Goal: Information Seeking & Learning: Learn about a topic

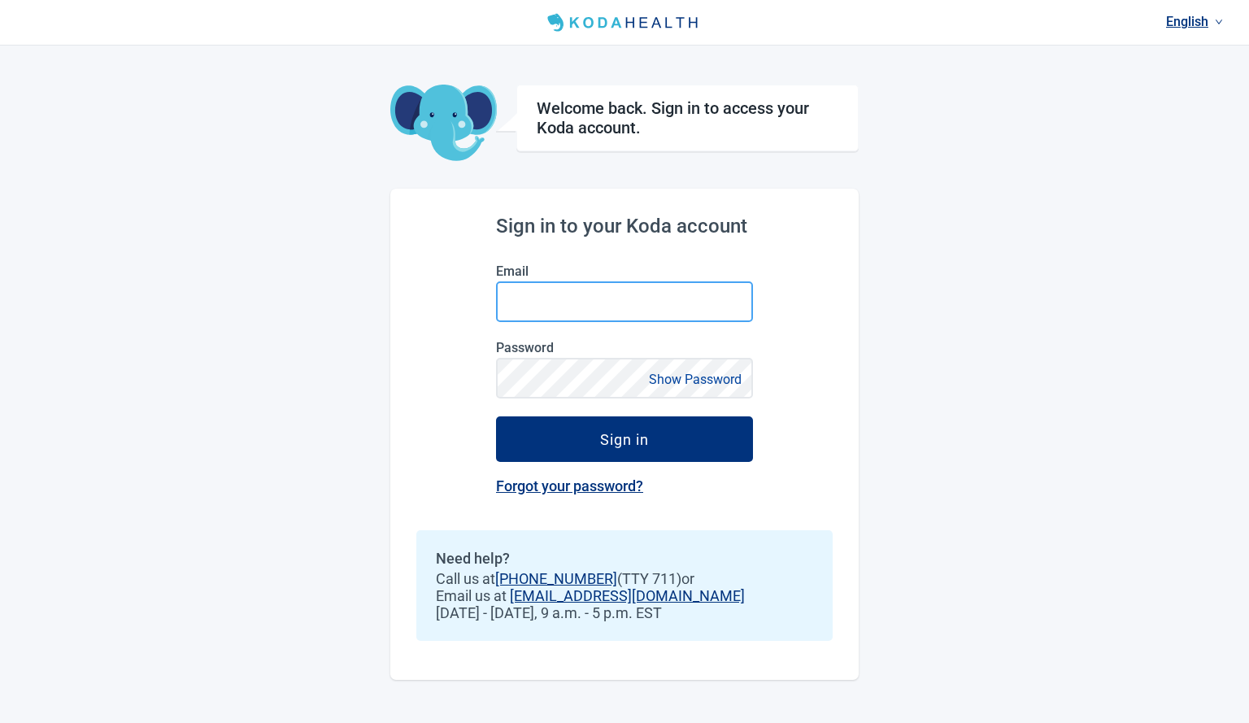
type input "[EMAIL_ADDRESS][DOMAIN_NAME]"
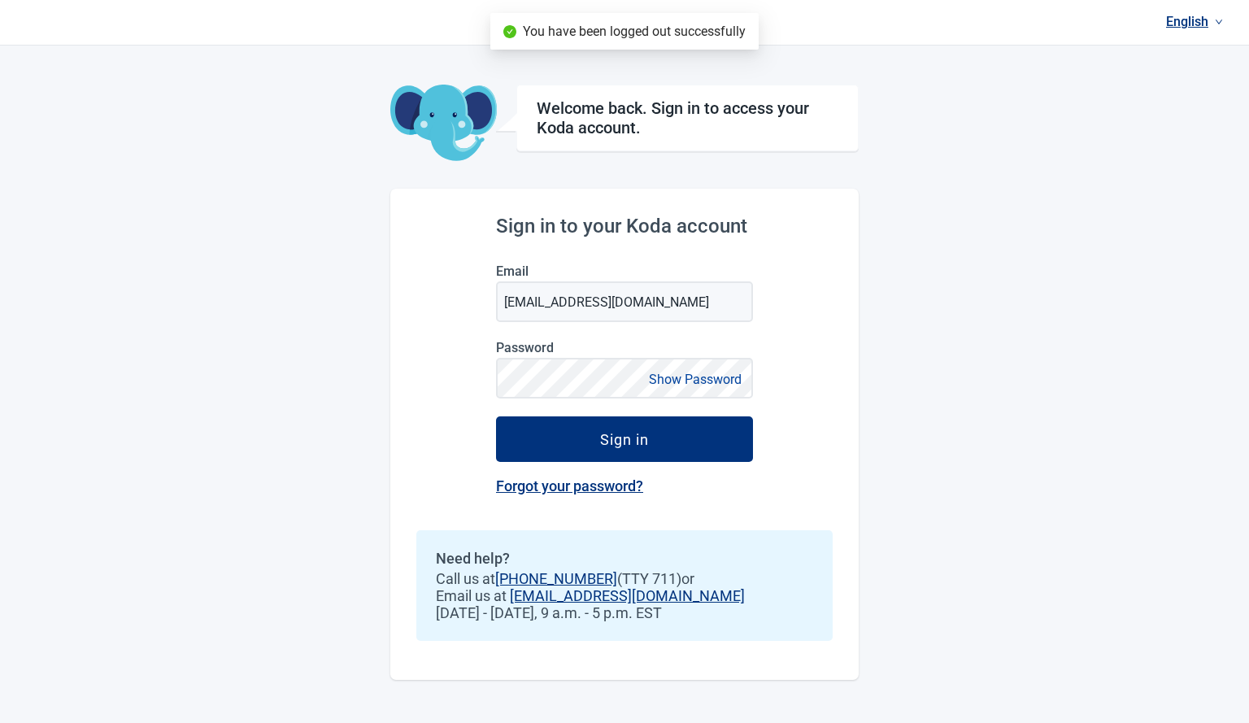
click at [425, 108] on img "Main content" at bounding box center [443, 124] width 107 height 78
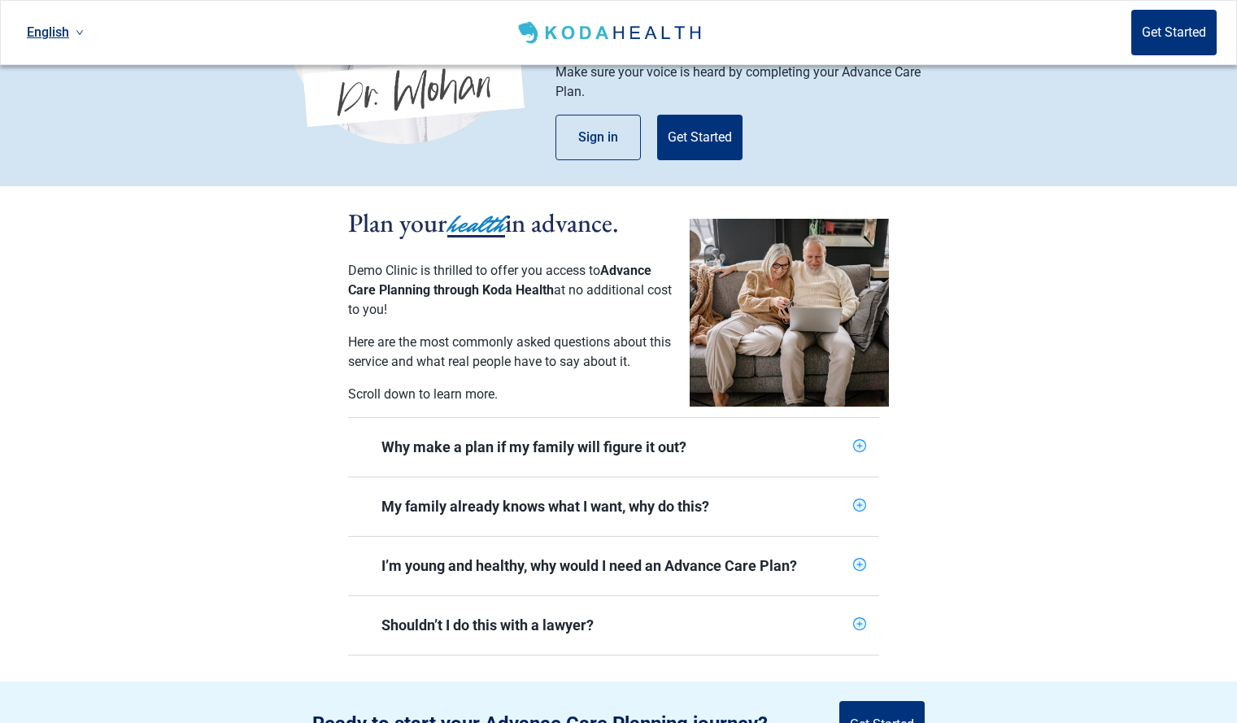
scroll to position [172, 0]
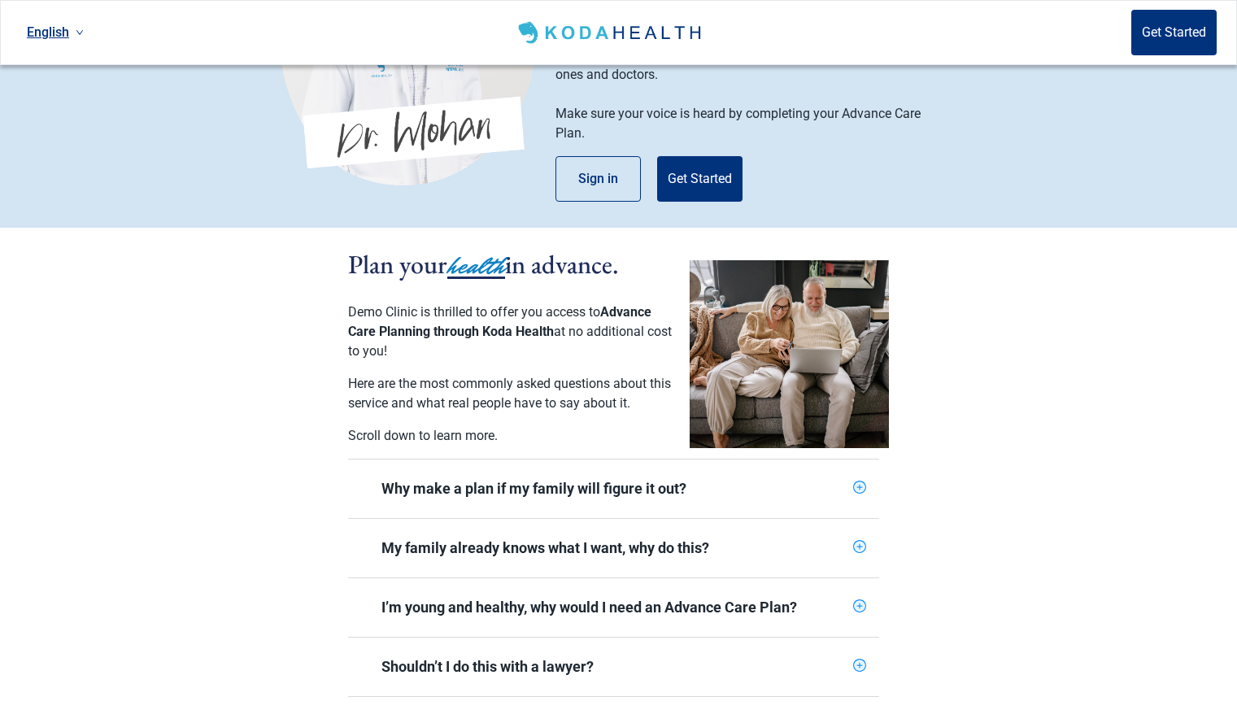
click at [857, 482] on icon "plus-circle" at bounding box center [859, 487] width 11 height 11
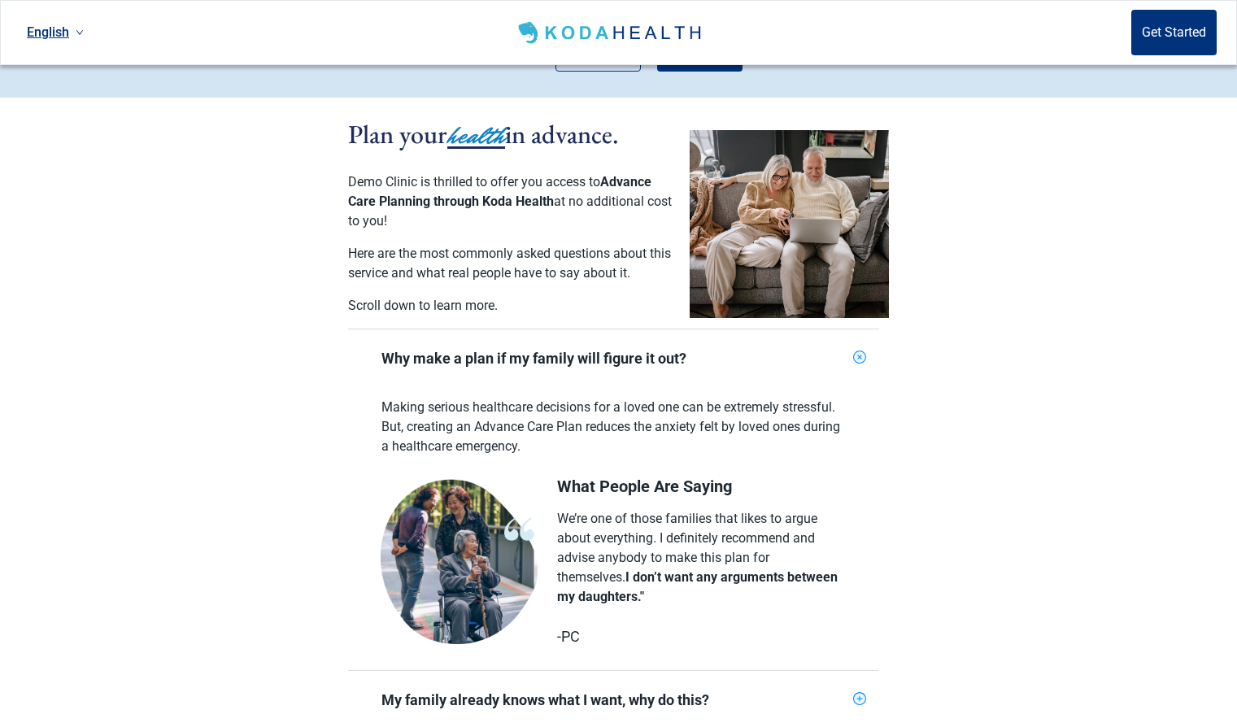
scroll to position [303, 0]
click at [857, 351] on icon "plus-circle" at bounding box center [859, 356] width 15 height 15
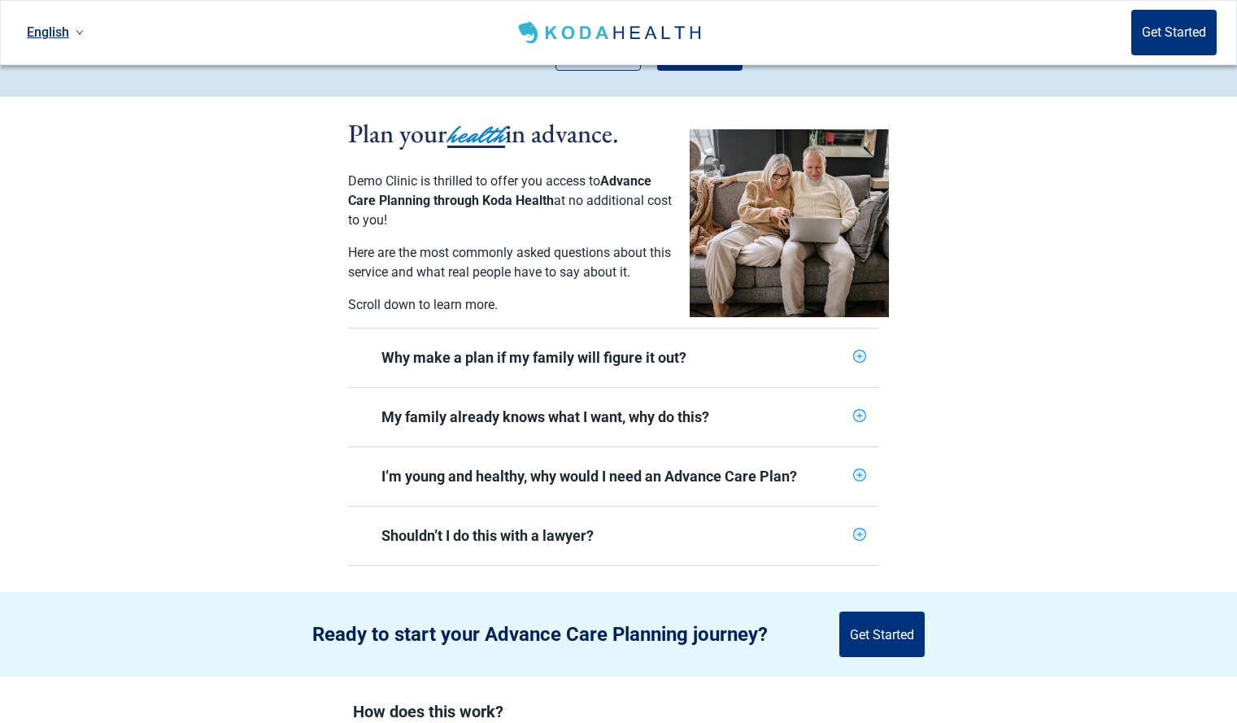
click at [858, 413] on icon "plus-circle" at bounding box center [860, 416] width 6 height 6
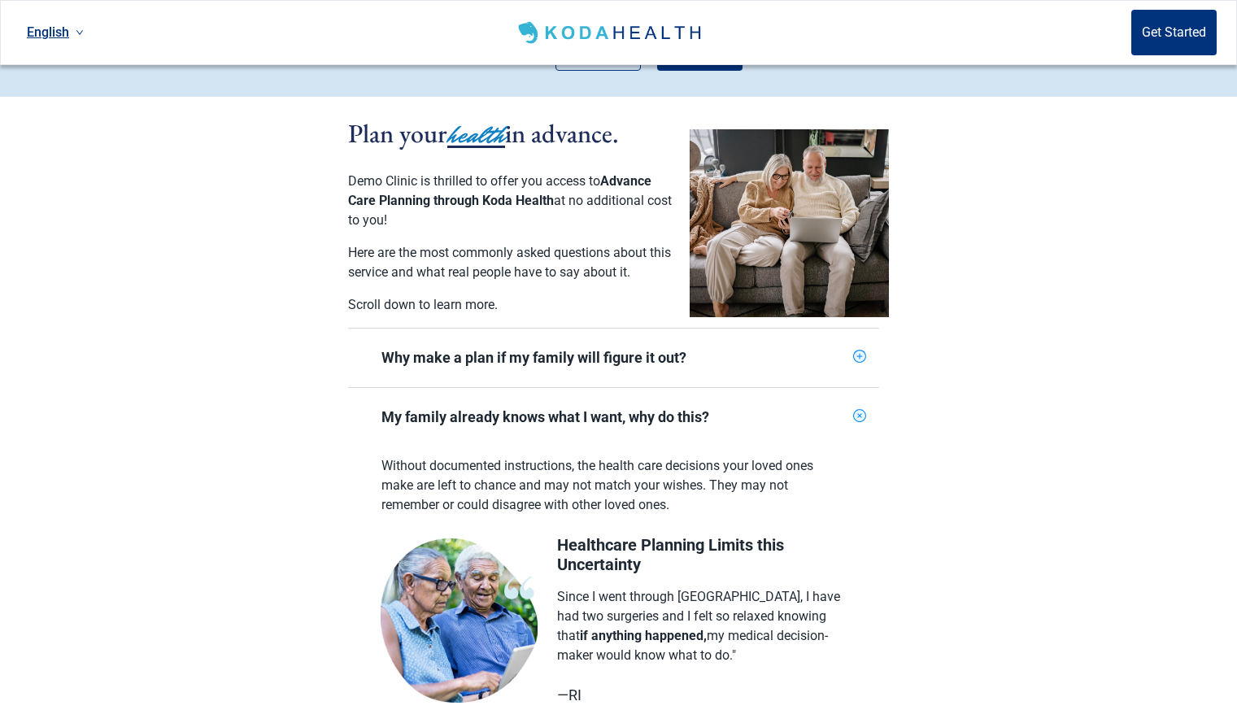
click at [852, 412] on div "My family already knows what I want, why do this?" at bounding box center [613, 417] width 531 height 59
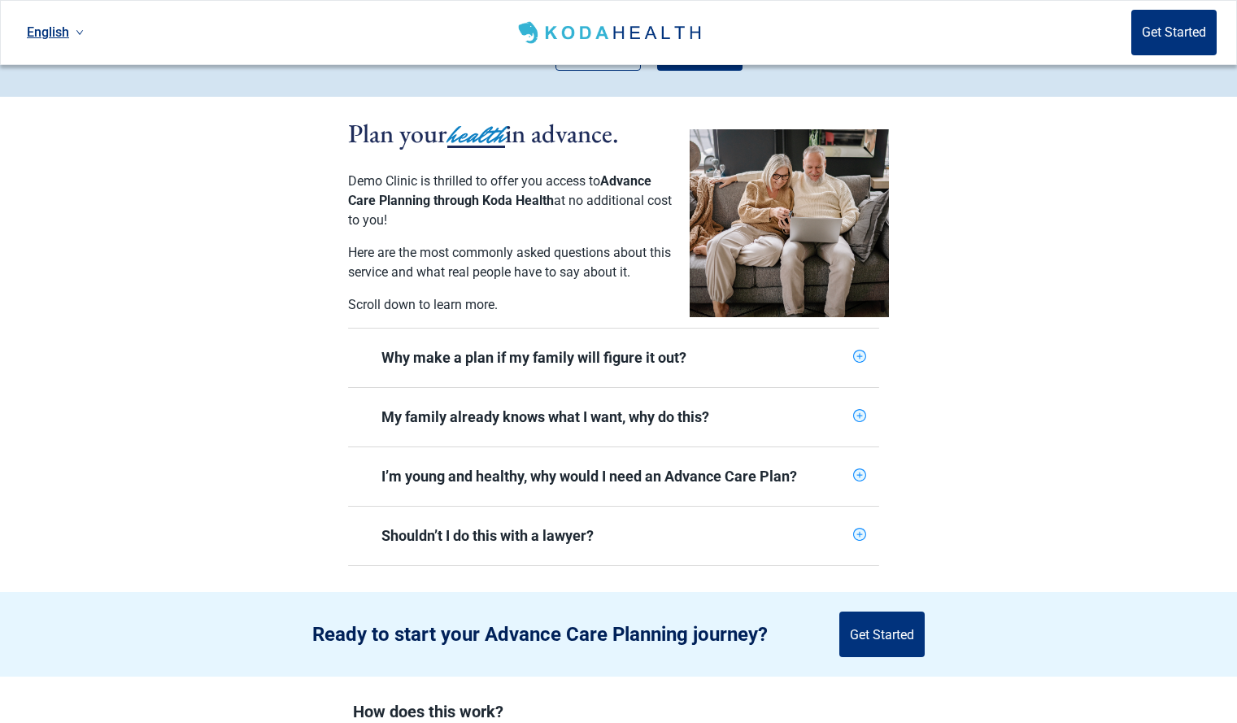
click at [857, 409] on icon "plus-circle" at bounding box center [859, 415] width 13 height 13
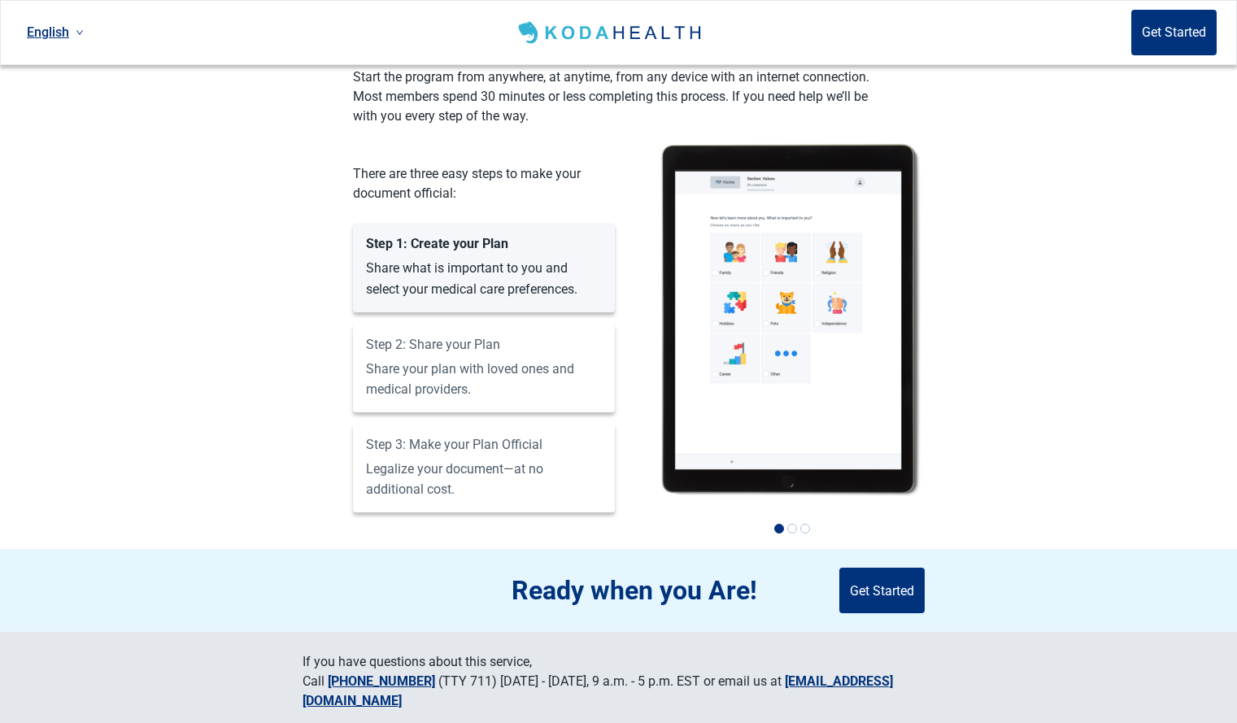
scroll to position [1252, 0]
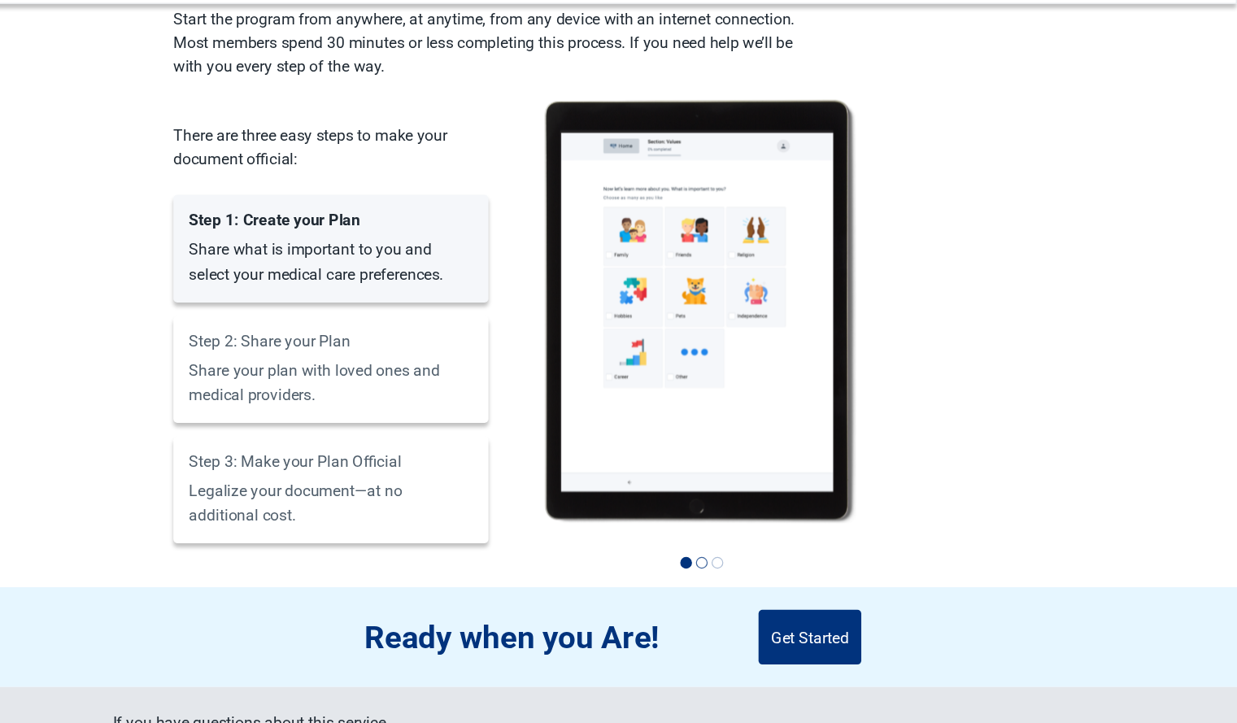
click at [793, 525] on button "2" at bounding box center [792, 530] width 10 height 10
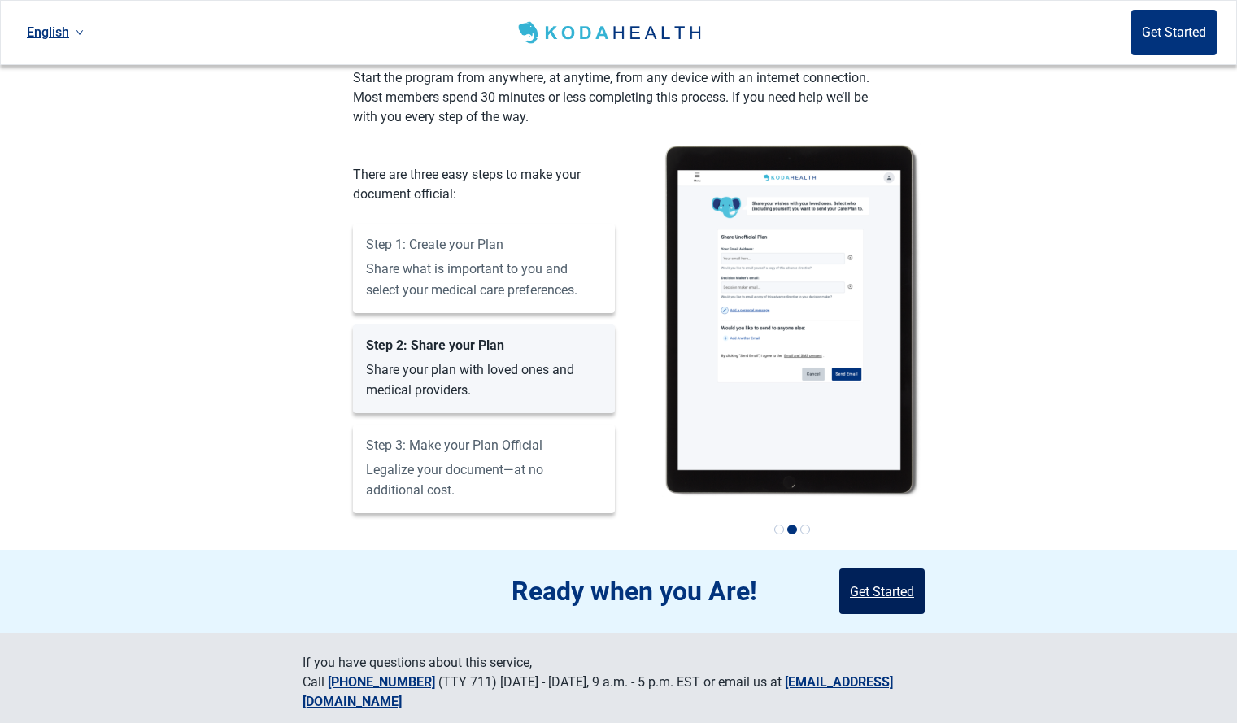
click at [894, 569] on button "Get Started" at bounding box center [881, 592] width 85 height 46
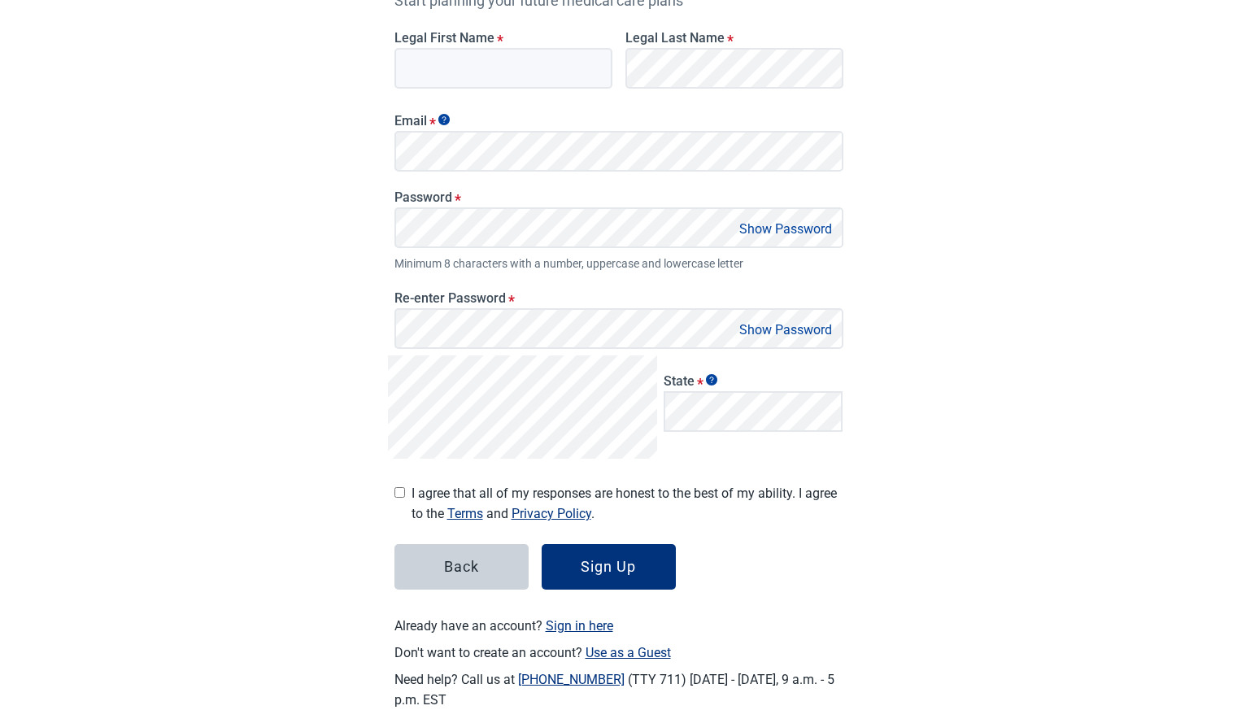
scroll to position [211, 0]
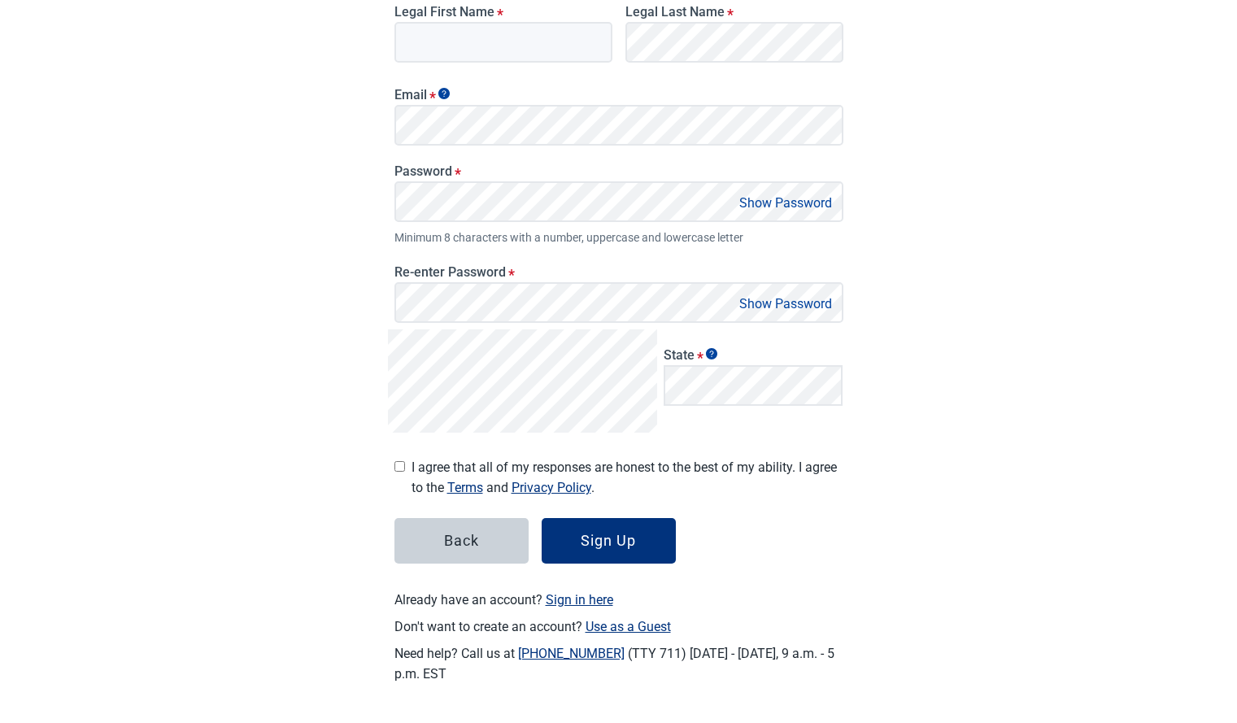
click at [597, 596] on link "Sign in here" at bounding box center [580, 599] width 68 height 15
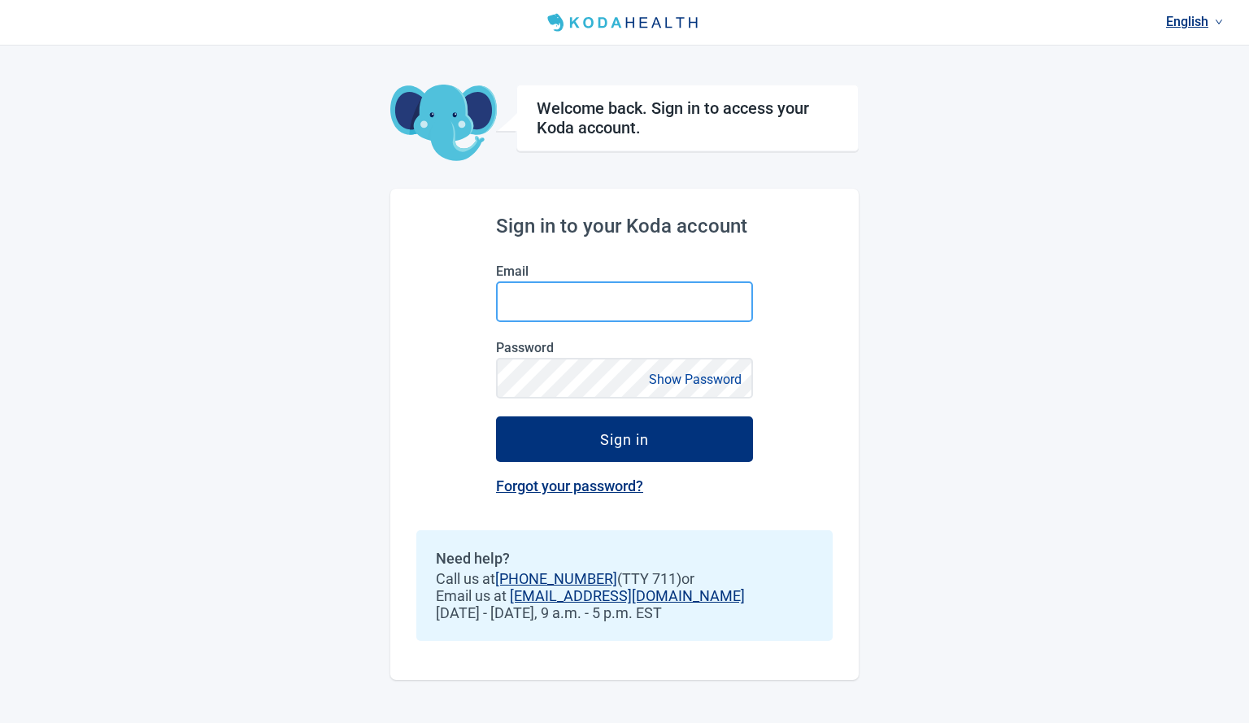
type input "[EMAIL_ADDRESS][DOMAIN_NAME]"
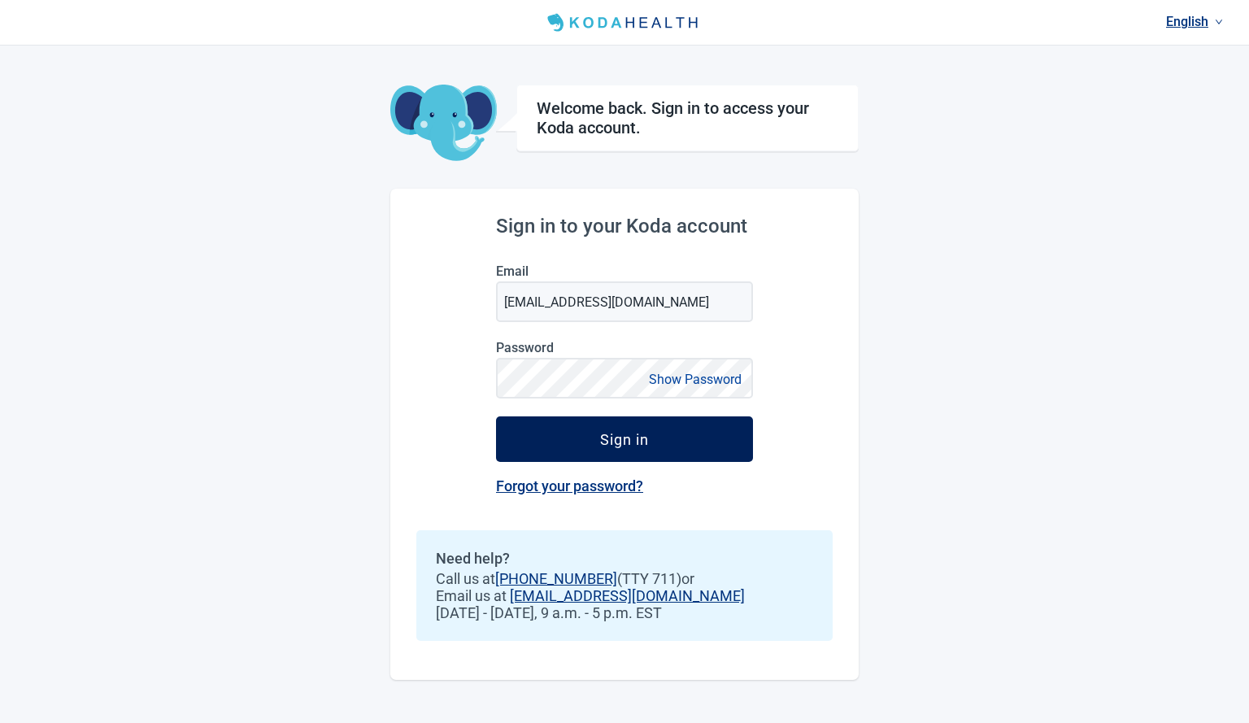
click at [663, 436] on button "Sign in" at bounding box center [624, 439] width 257 height 46
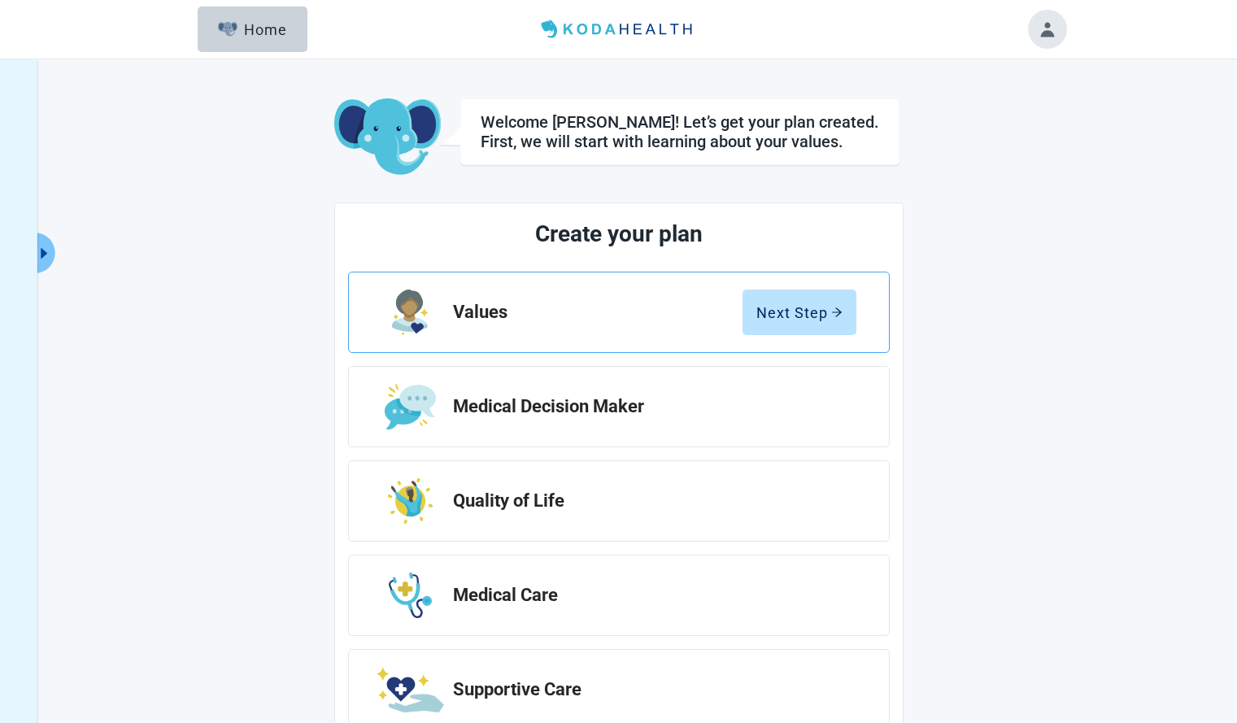
click at [631, 334] on div "Values Next Step" at bounding box center [619, 312] width 542 height 81
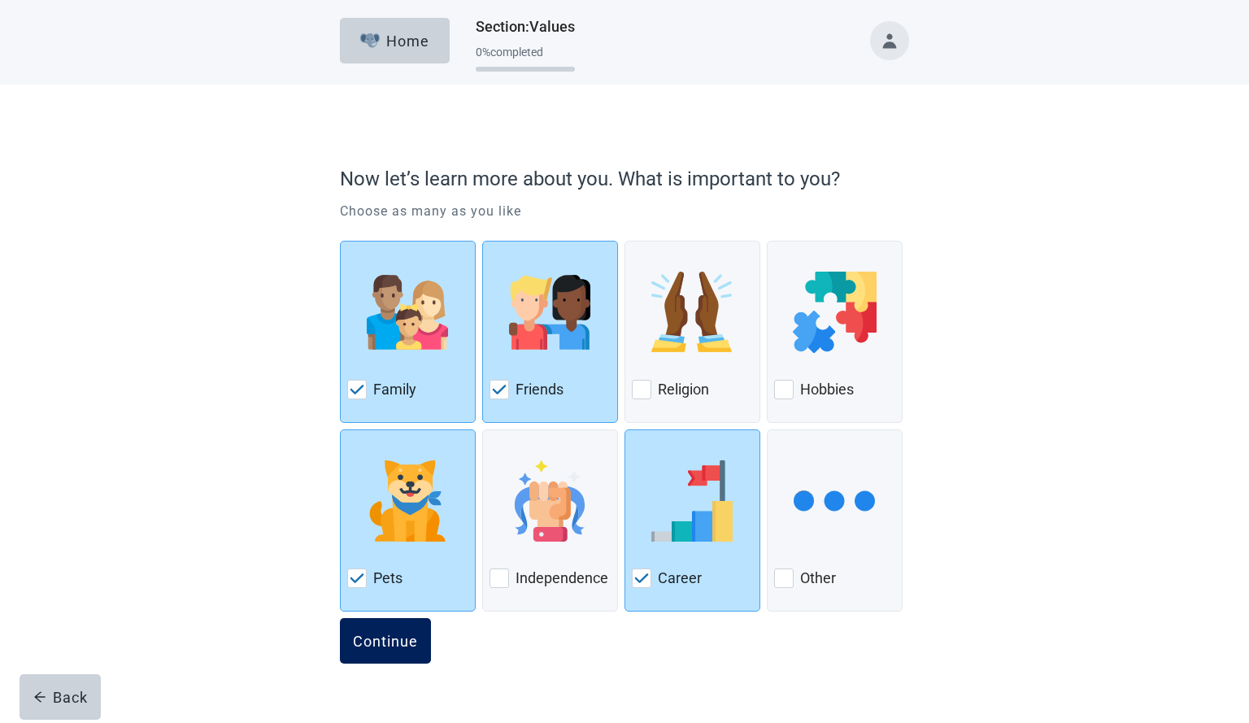
click at [391, 647] on div "Continue" at bounding box center [385, 641] width 65 height 16
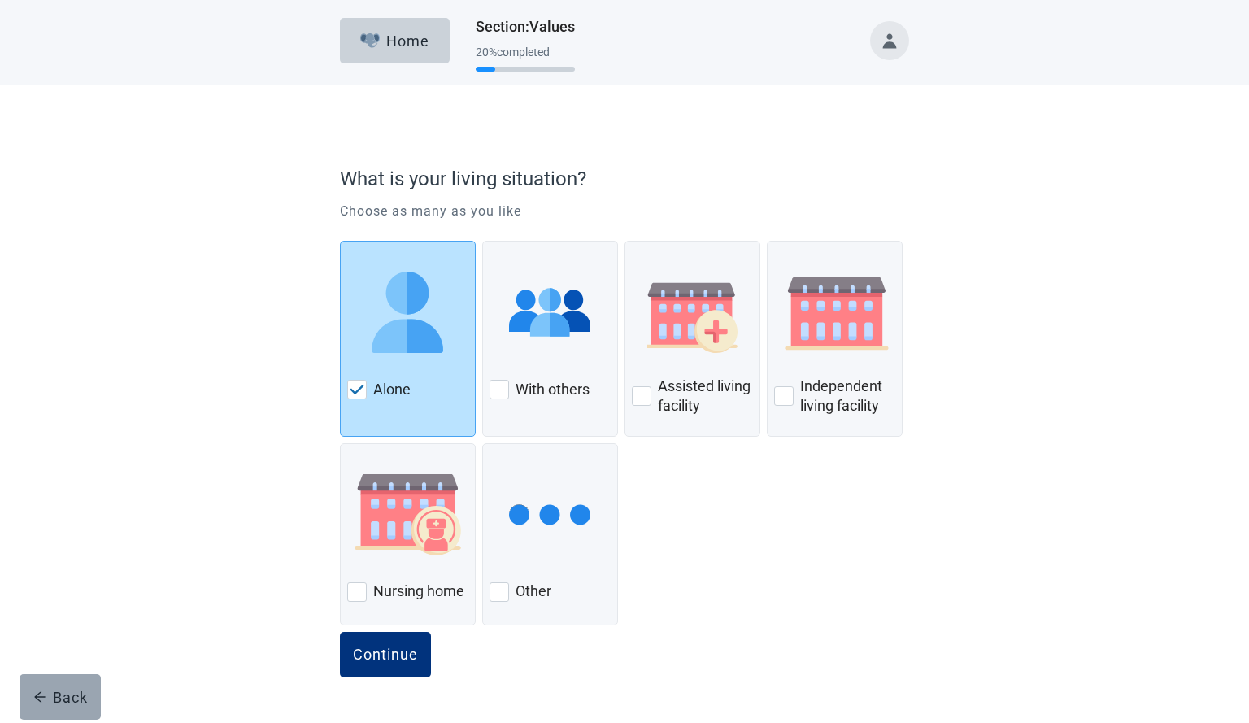
click at [81, 694] on div "Back" at bounding box center [60, 697] width 54 height 16
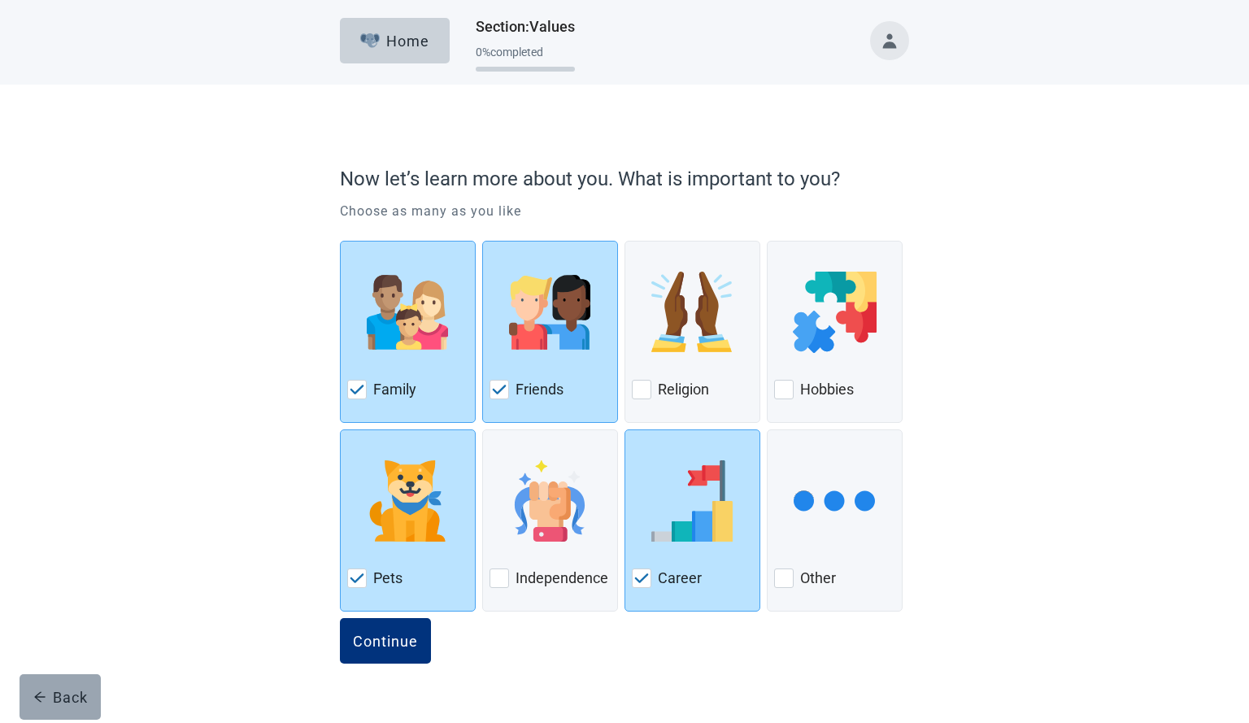
click at [83, 682] on button "Back" at bounding box center [60, 697] width 81 height 46
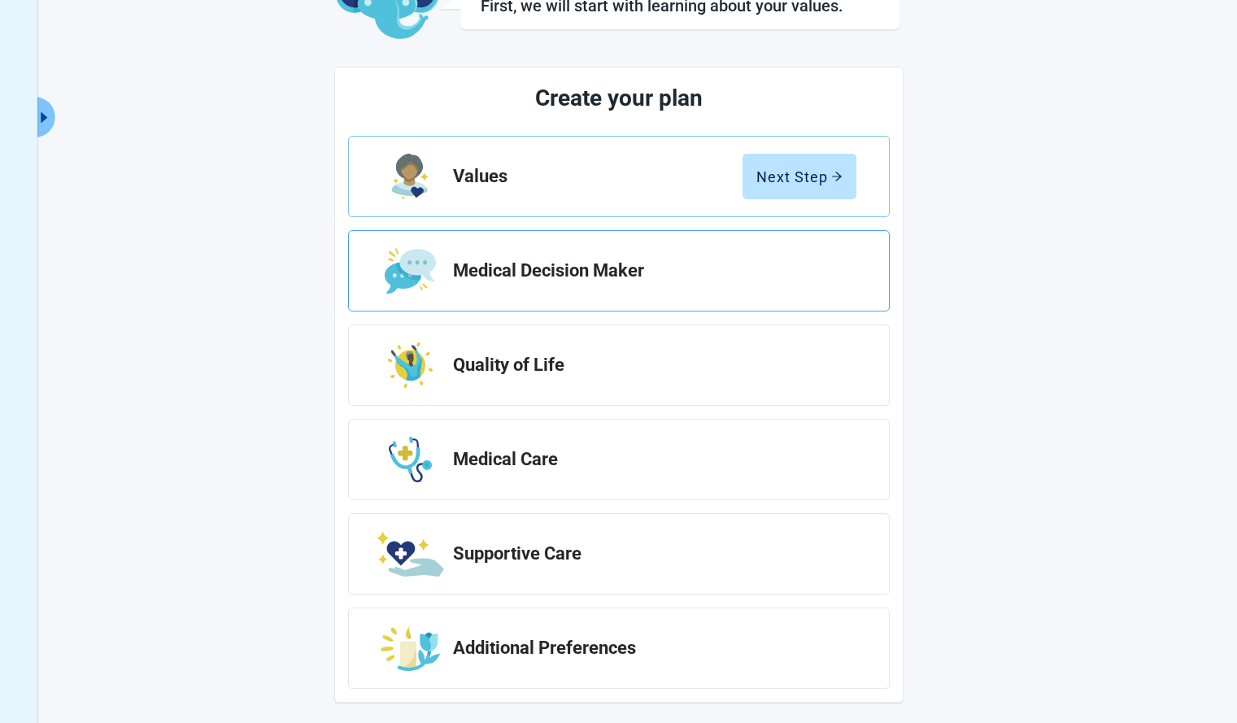
scroll to position [142, 0]
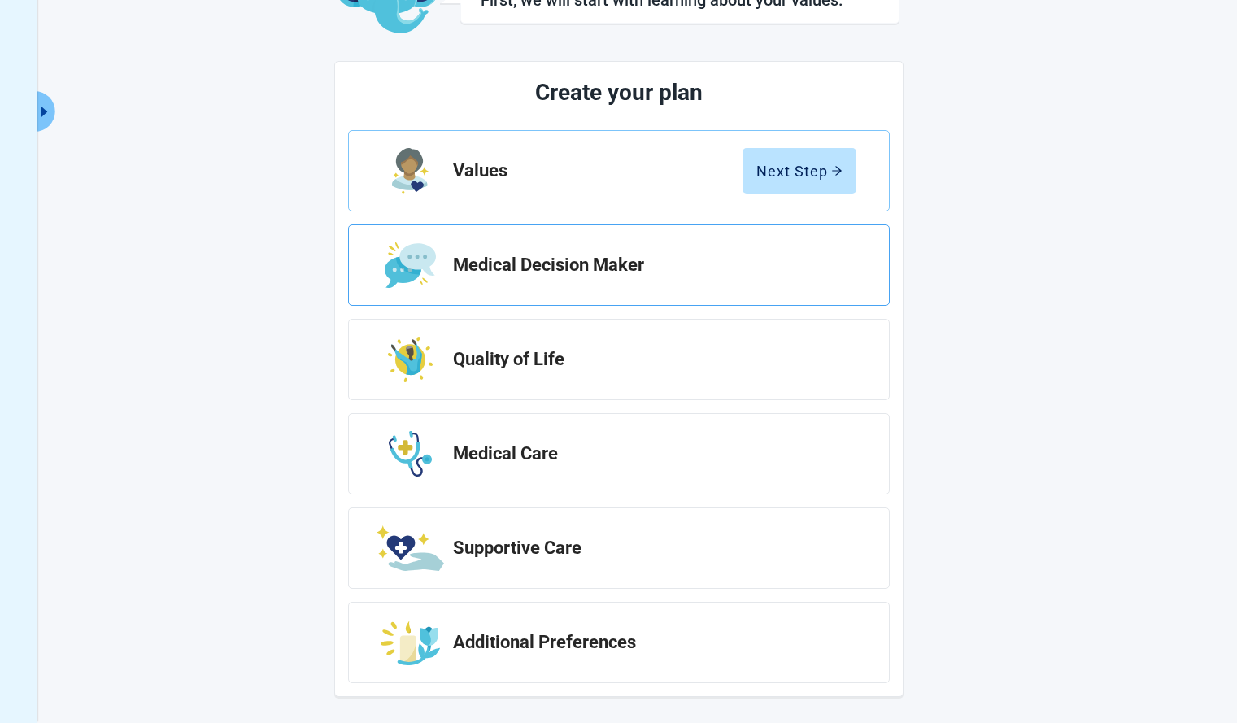
click at [721, 252] on div "Medical Decision Maker" at bounding box center [619, 264] width 542 height 81
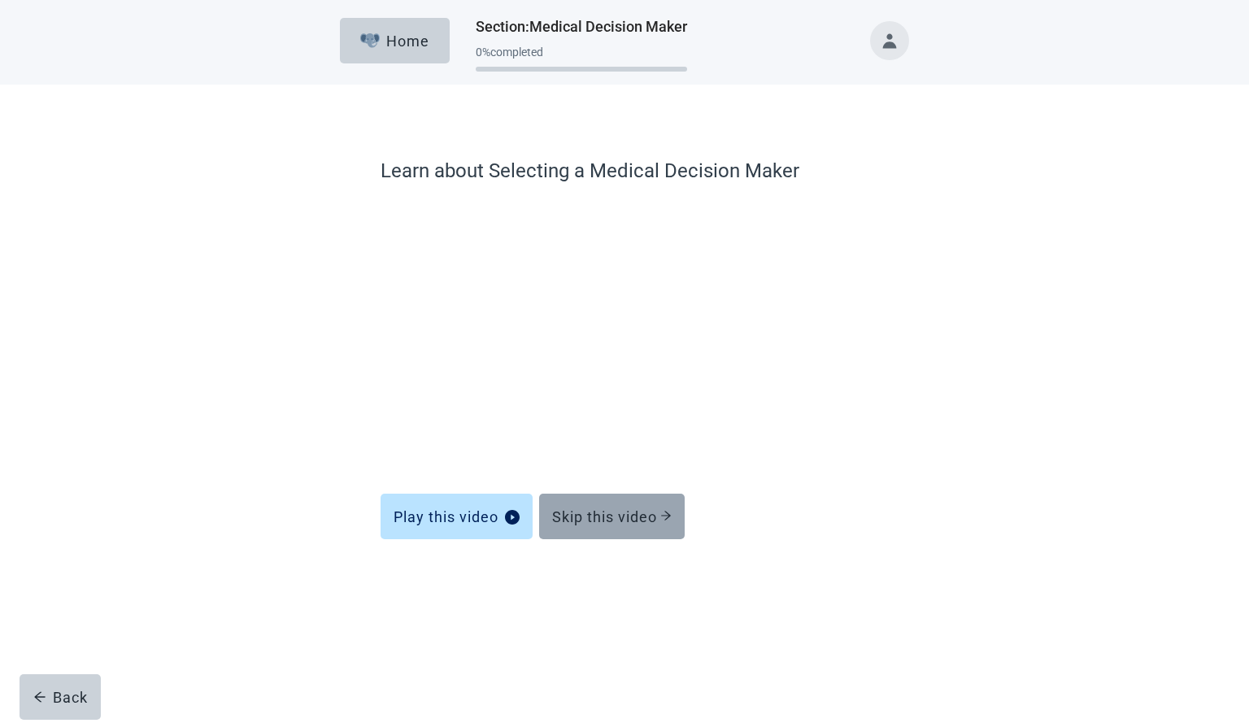
click at [651, 531] on button "Skip this video" at bounding box center [612, 517] width 146 height 46
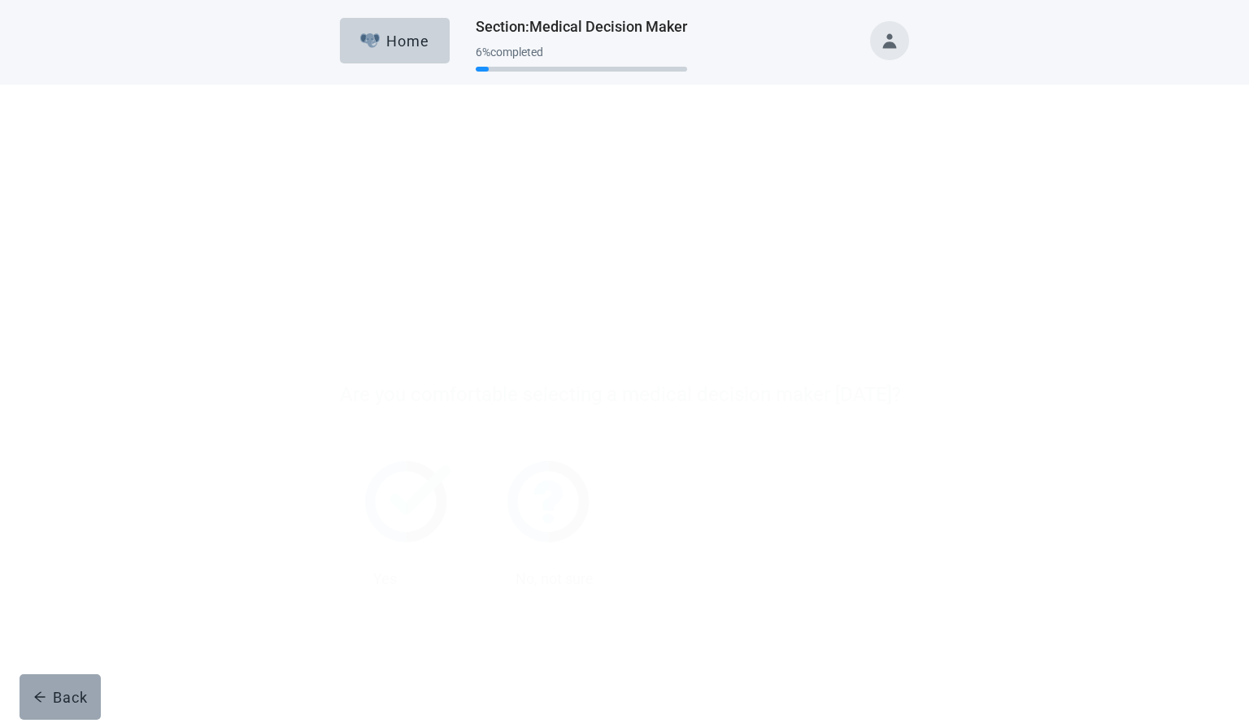
click at [85, 685] on button "Back" at bounding box center [60, 697] width 81 height 46
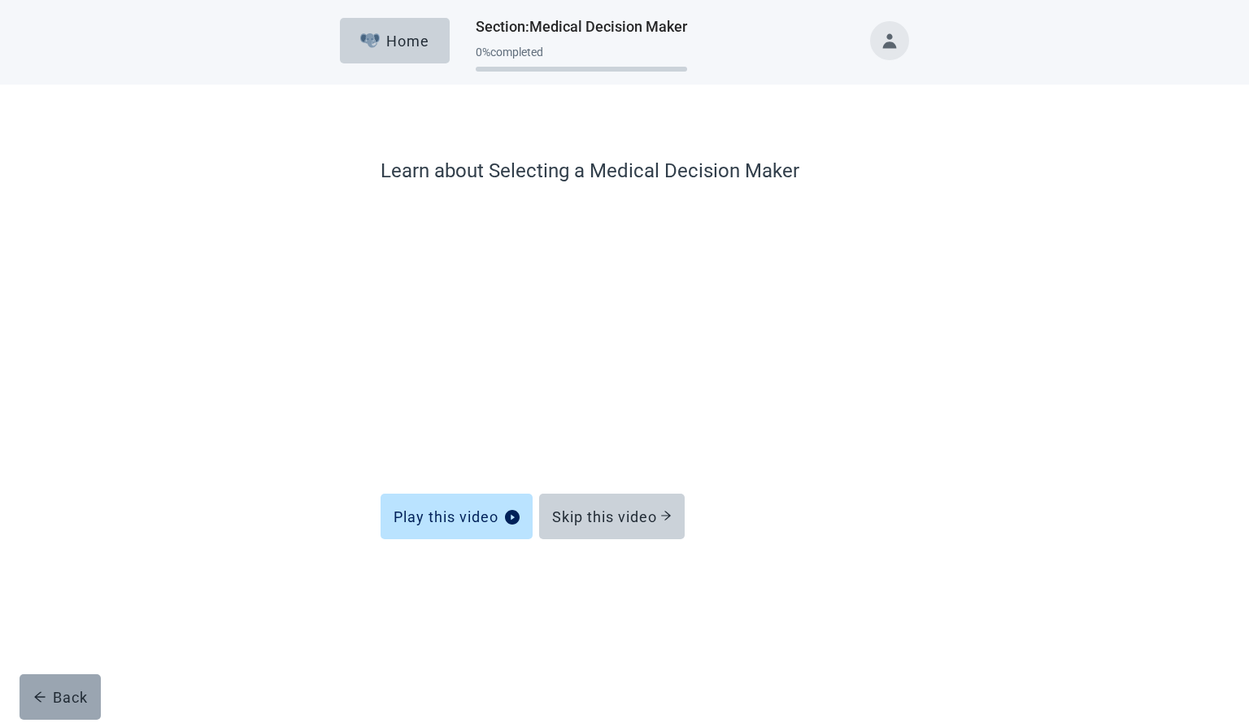
click at [84, 686] on button "Back" at bounding box center [60, 697] width 81 height 46
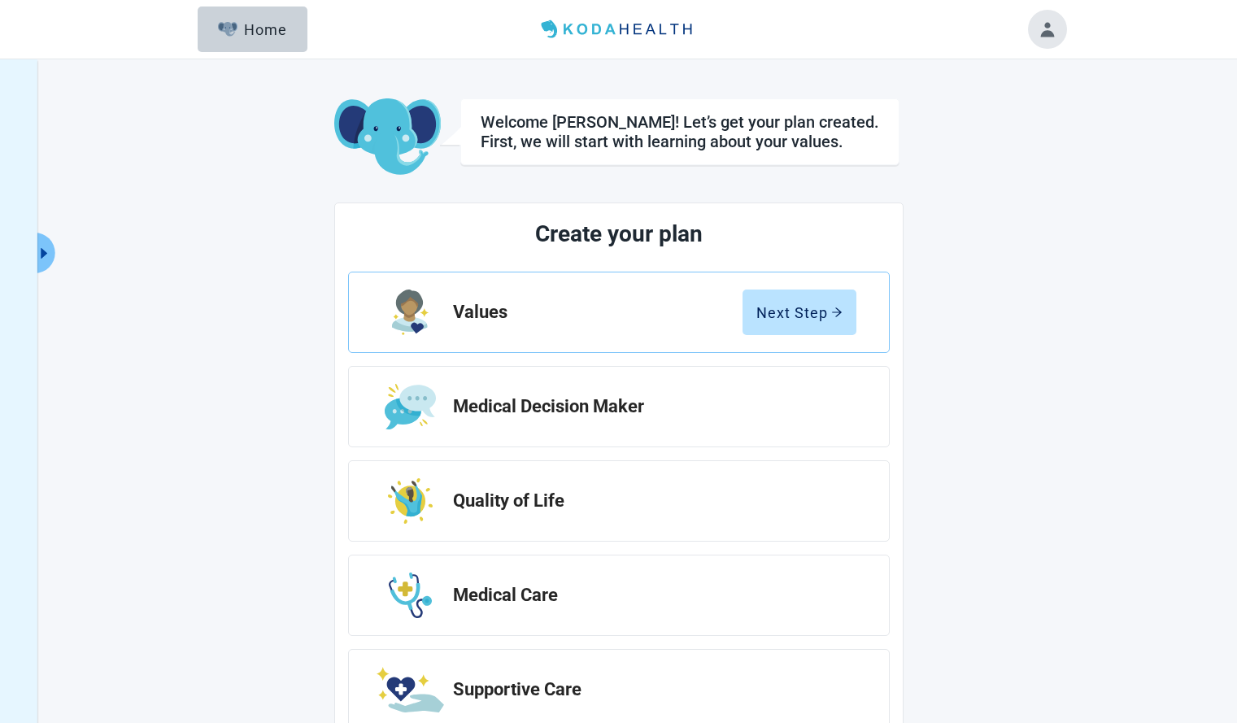
scroll to position [142, 0]
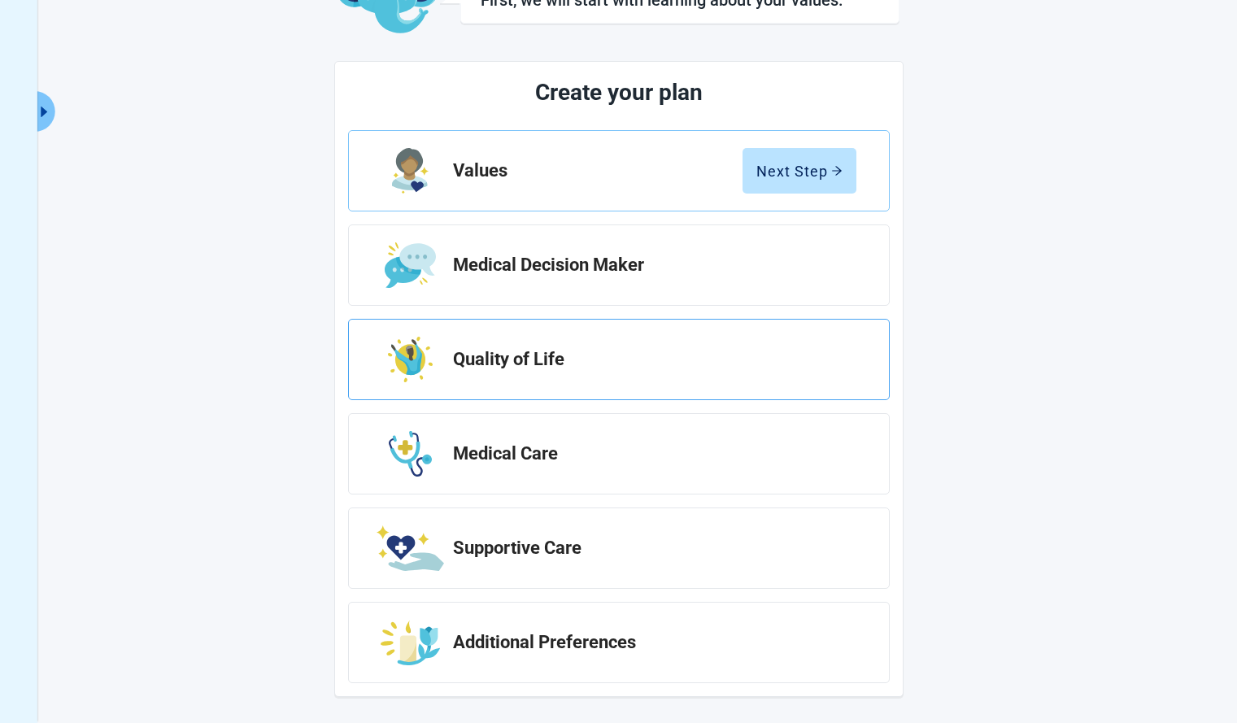
click at [660, 341] on div "Quality of Life" at bounding box center [619, 359] width 542 height 81
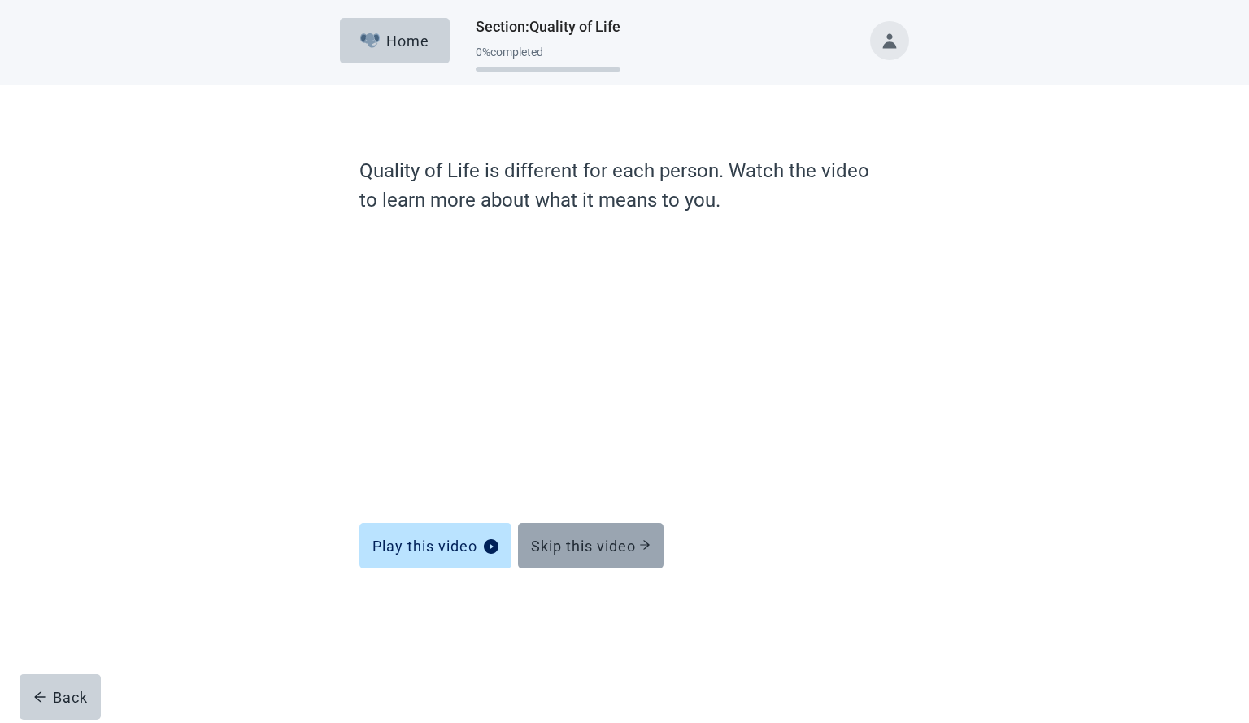
click at [603, 549] on div "Skip this video" at bounding box center [591, 546] width 120 height 16
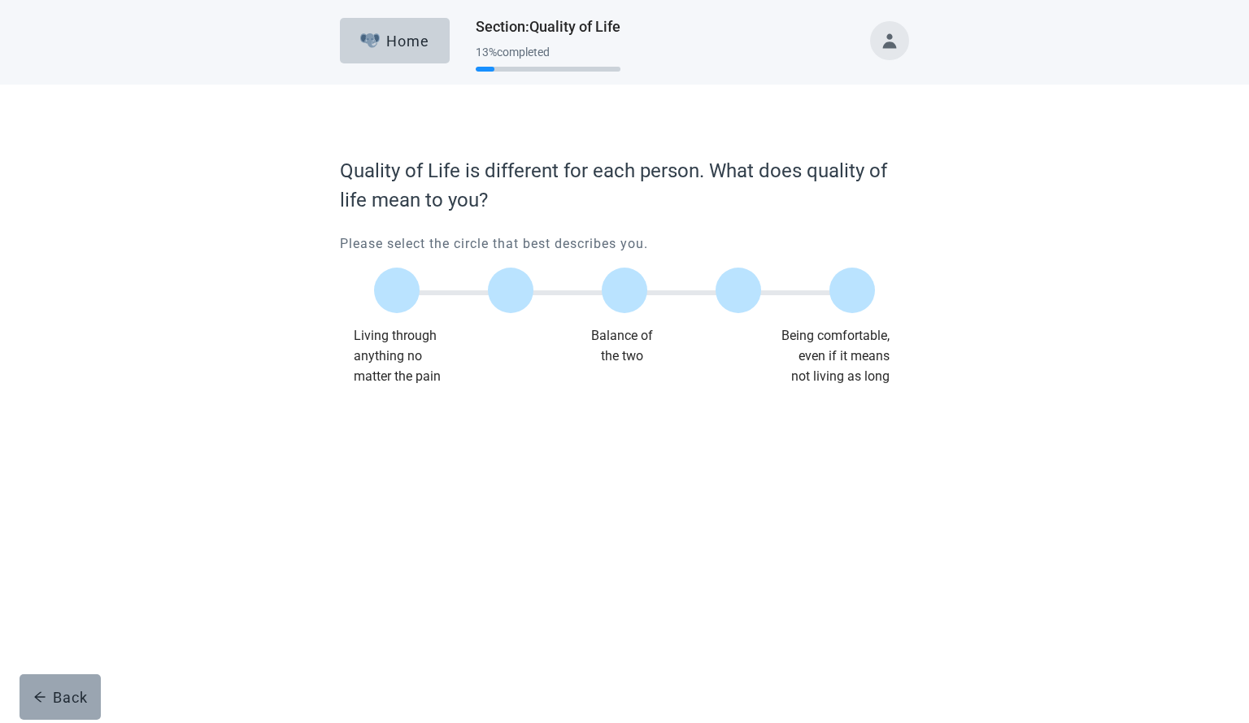
click at [75, 704] on div "Back" at bounding box center [60, 697] width 54 height 16
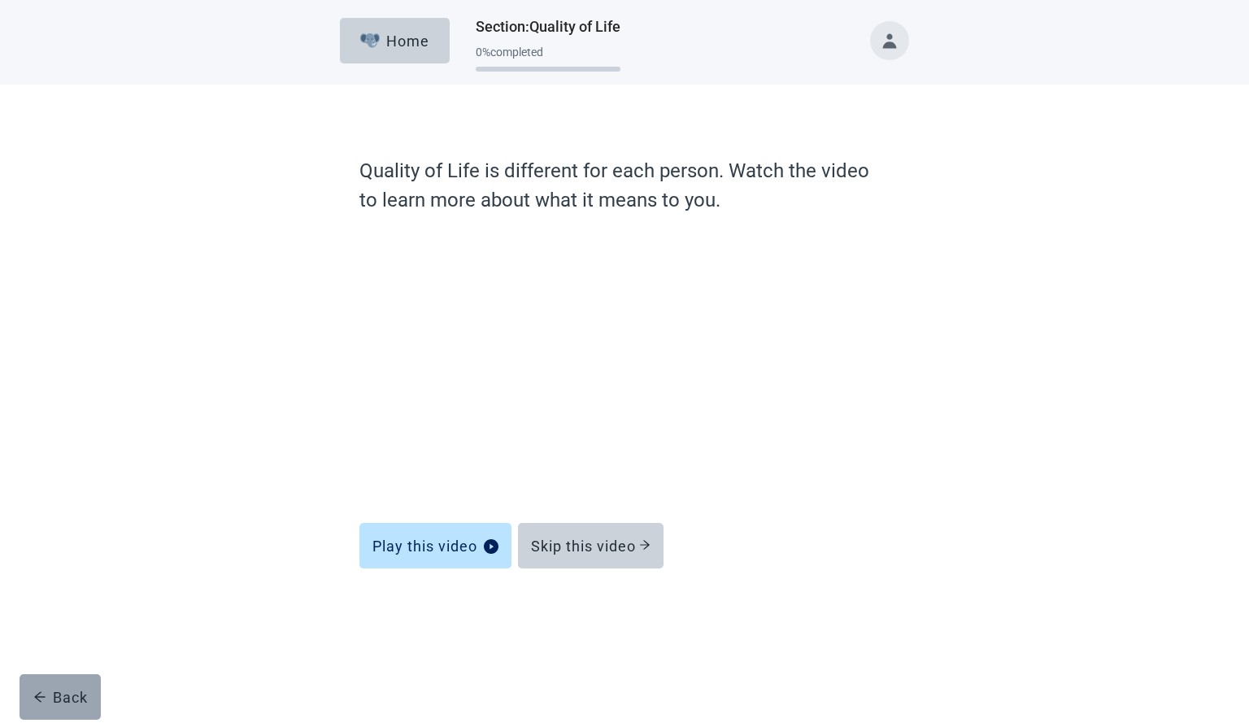
click at [70, 689] on div "Back" at bounding box center [60, 697] width 54 height 16
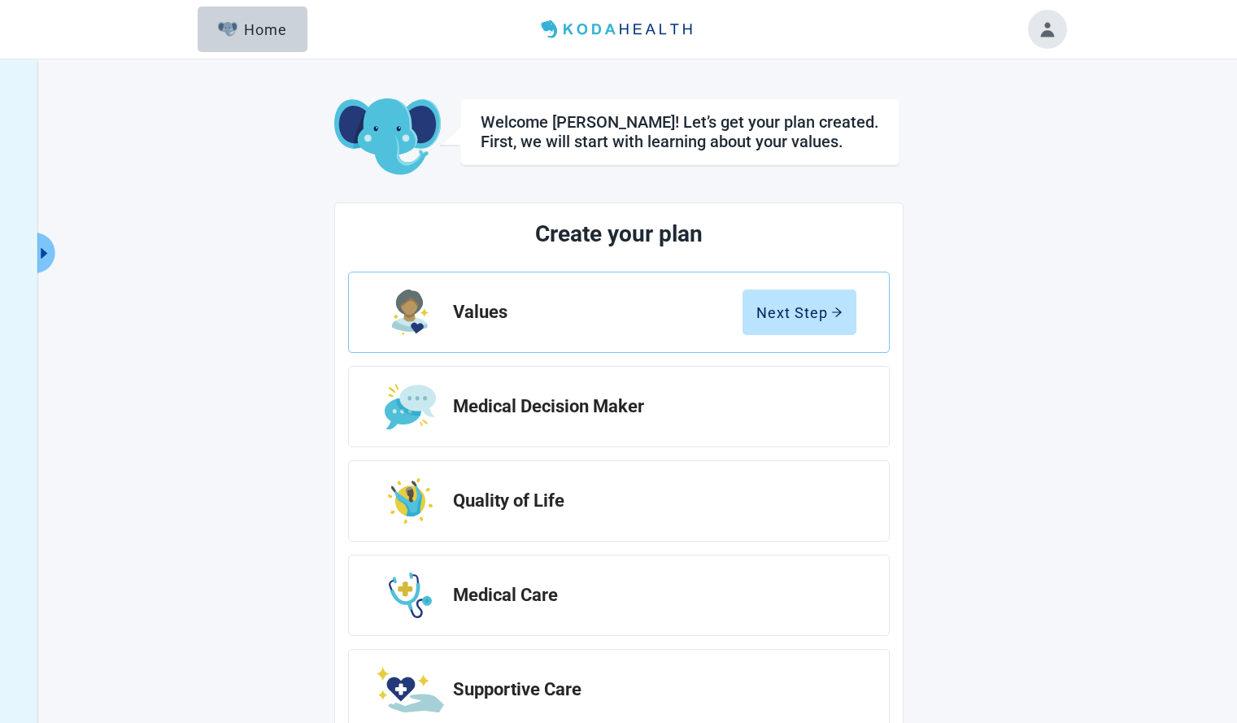
scroll to position [142, 0]
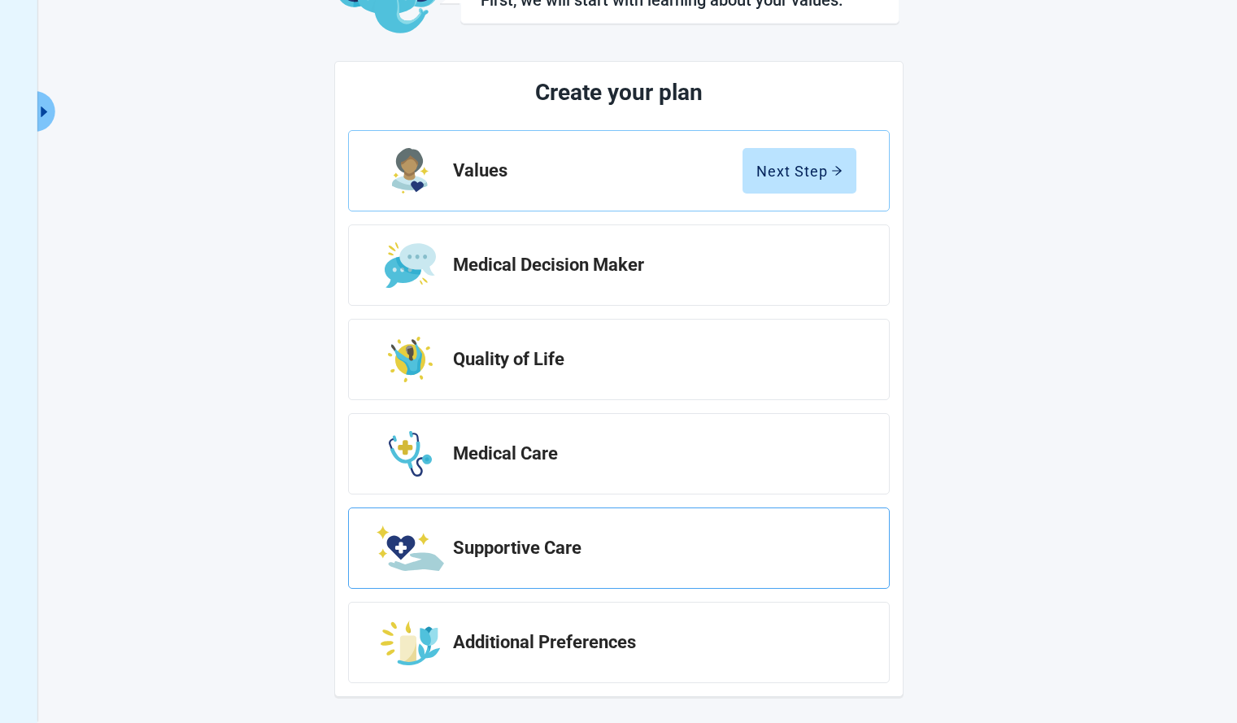
click at [579, 577] on div "Supportive Care" at bounding box center [619, 548] width 542 height 81
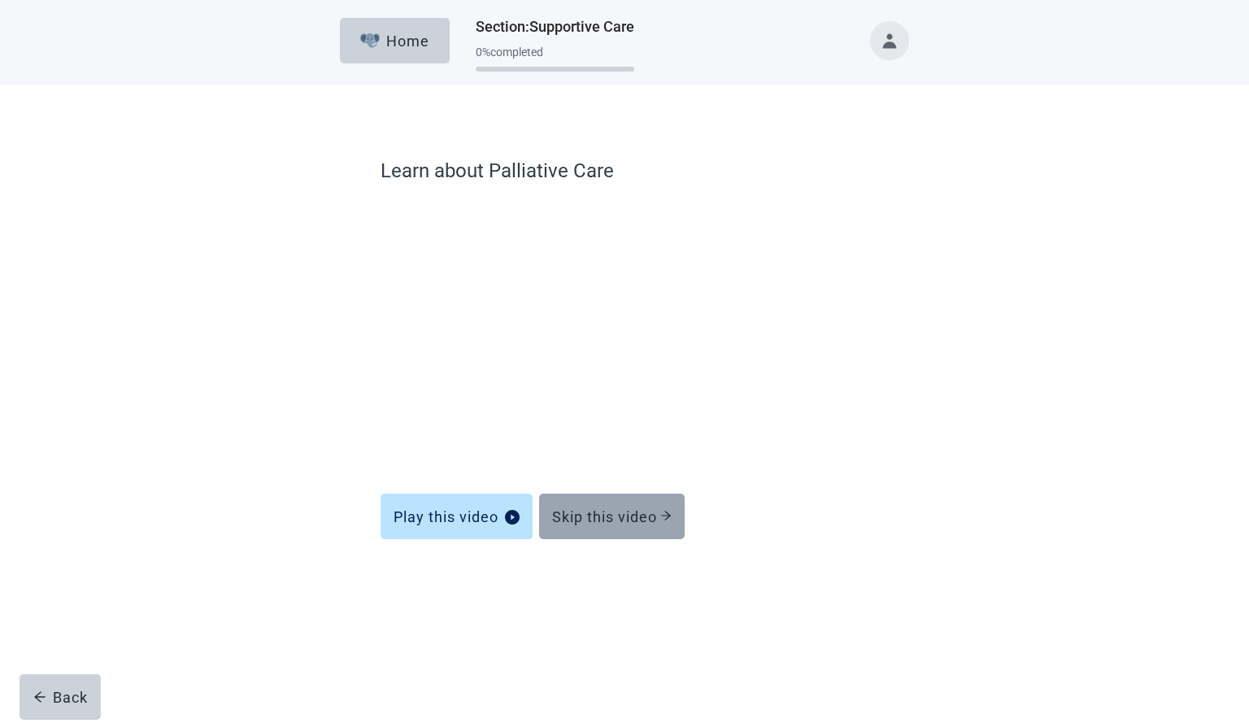
click at [645, 534] on button "Skip this video" at bounding box center [612, 517] width 146 height 46
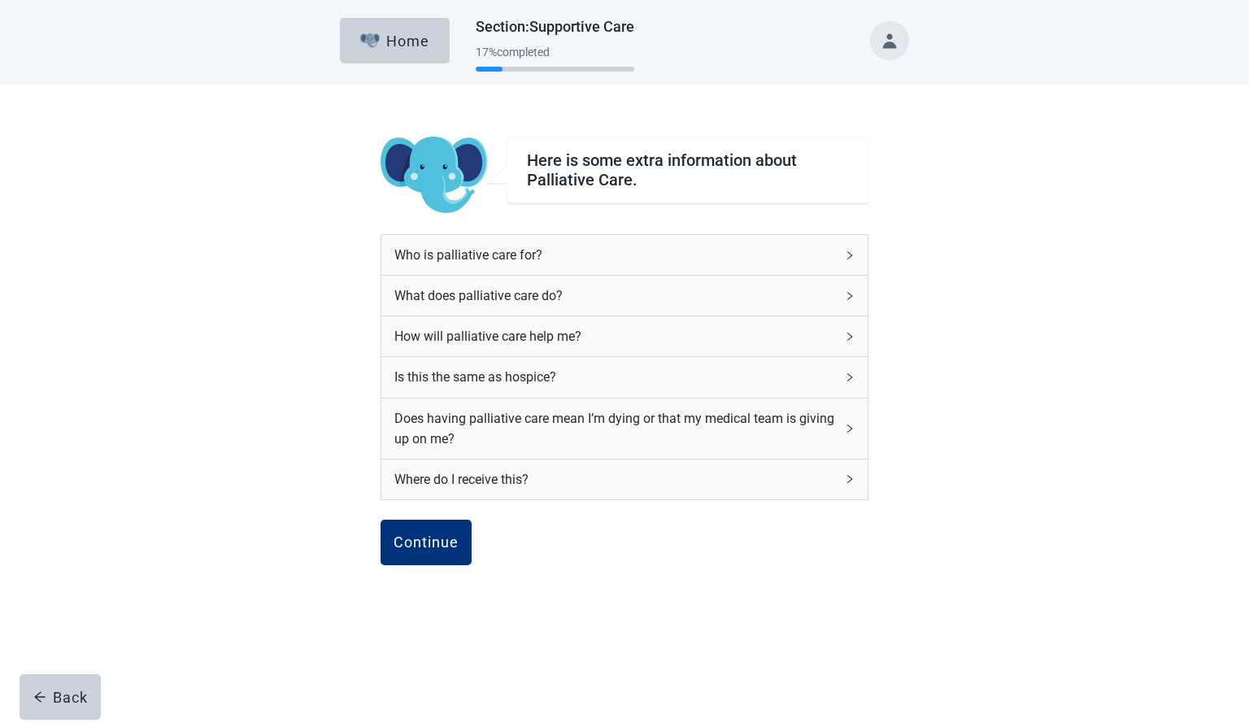
click at [856, 246] on div "Who is palliative care for?" at bounding box center [624, 255] width 486 height 40
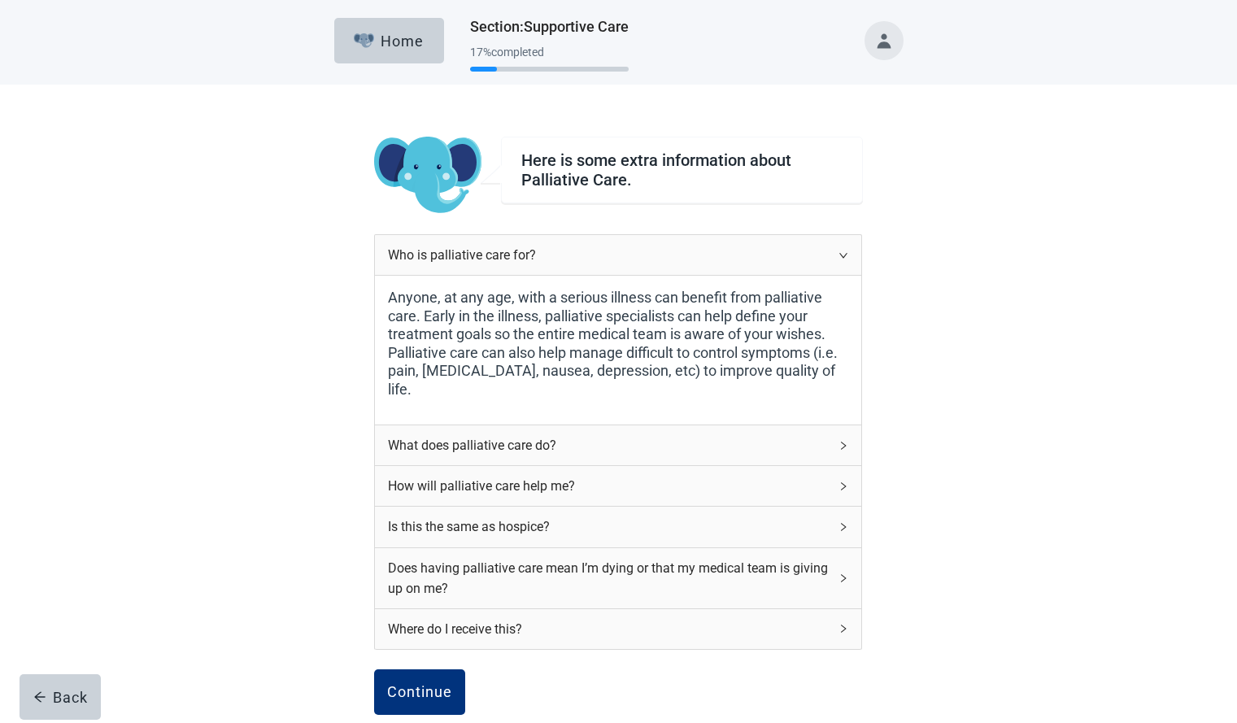
click at [856, 247] on div "Who is palliative care for?" at bounding box center [618, 255] width 486 height 40
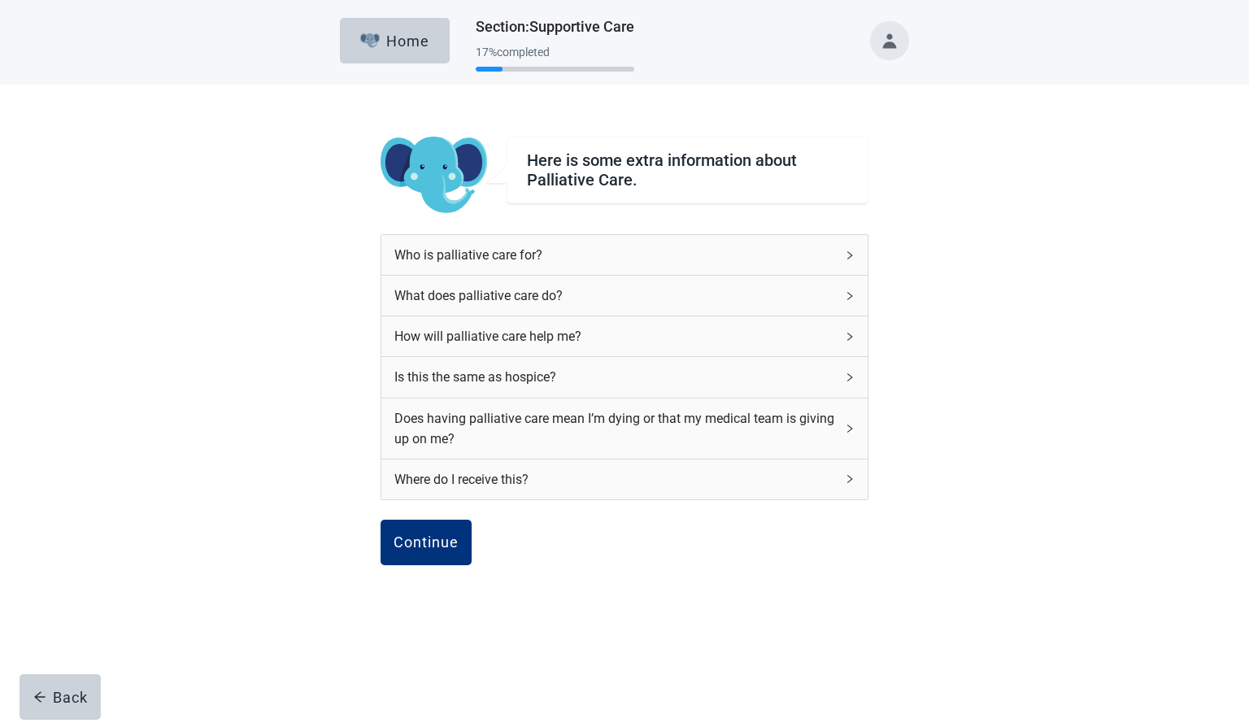
click at [846, 297] on icon "right" at bounding box center [850, 296] width 10 height 10
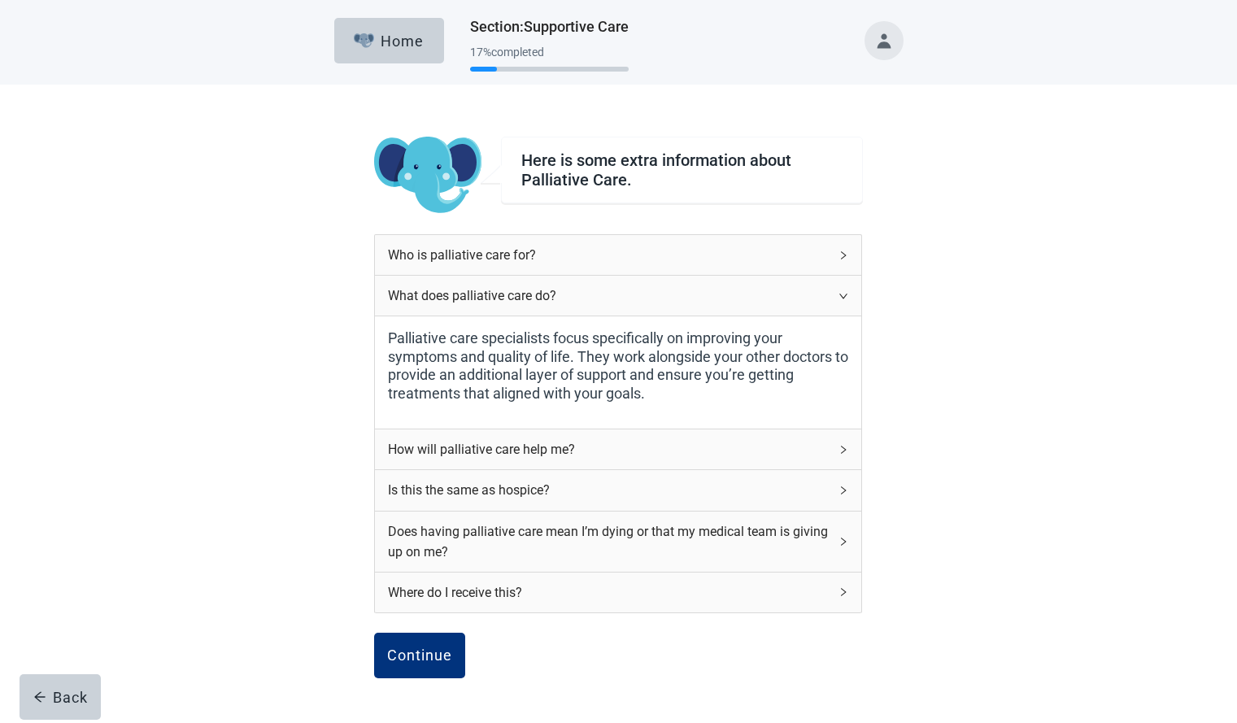
click at [846, 297] on icon "right" at bounding box center [844, 296] width 10 height 10
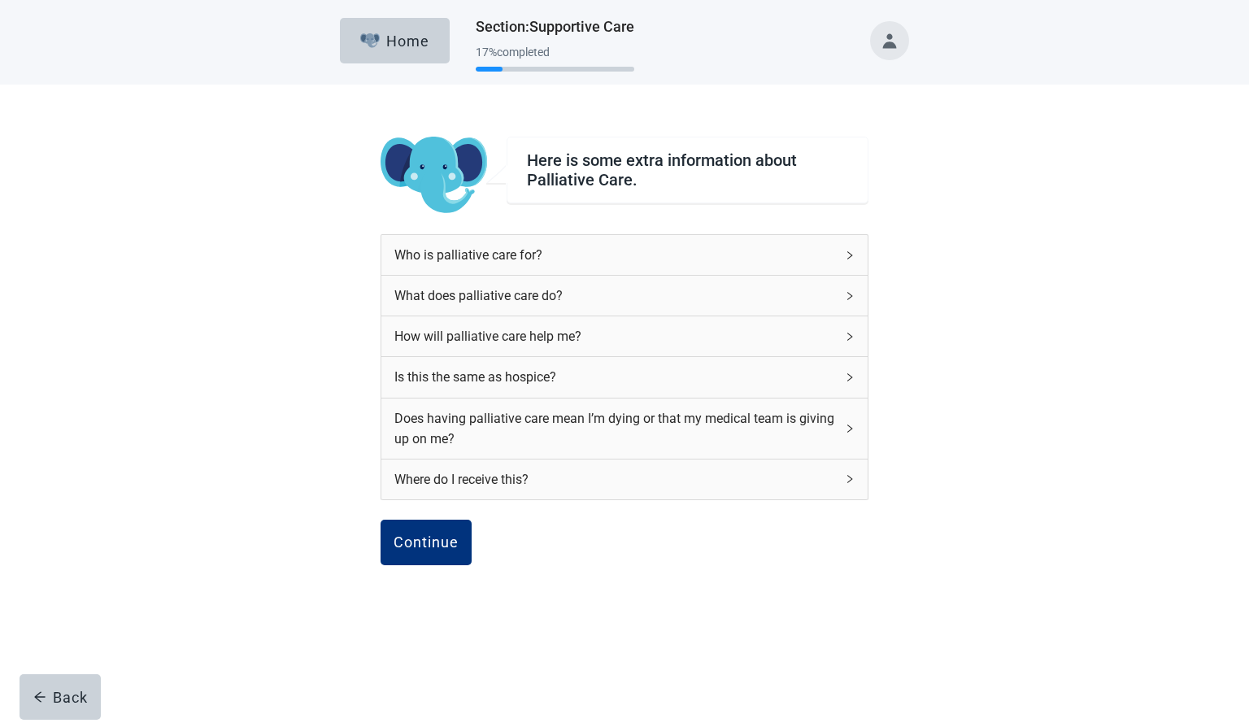
click at [837, 346] on div "How will palliative care help me?" at bounding box center [624, 336] width 486 height 40
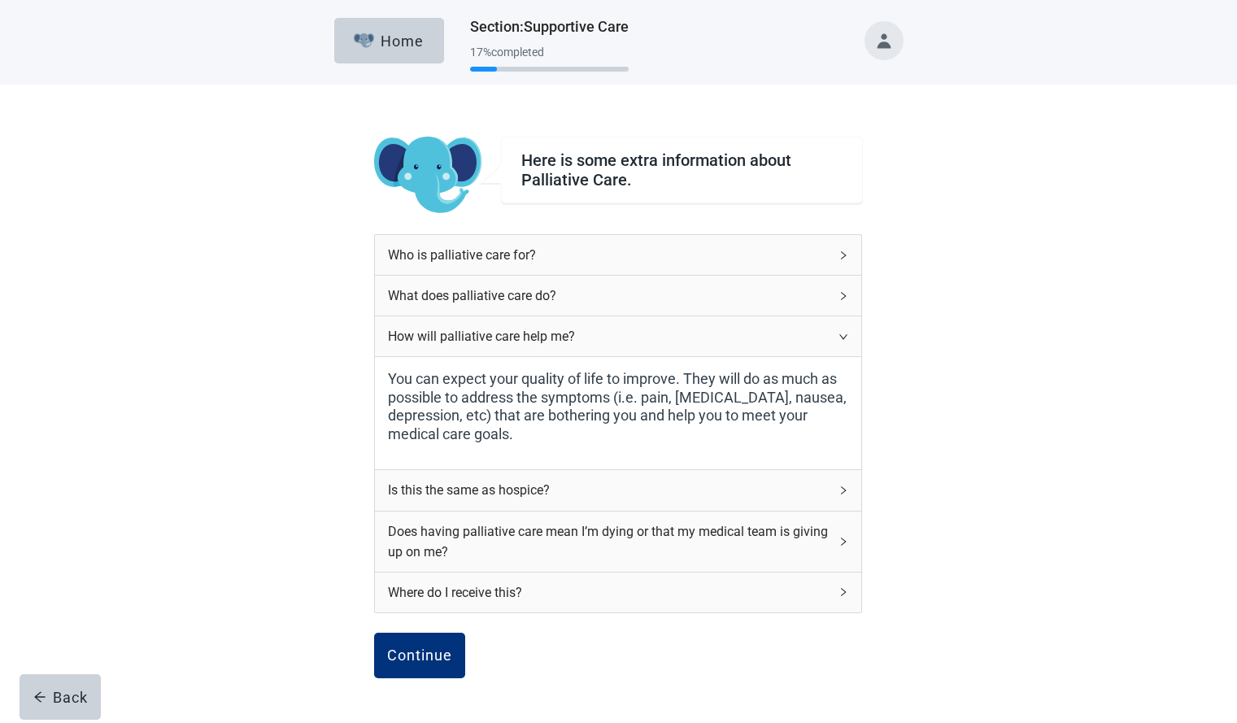
click at [837, 346] on div "How will palliative care help me?" at bounding box center [618, 336] width 486 height 40
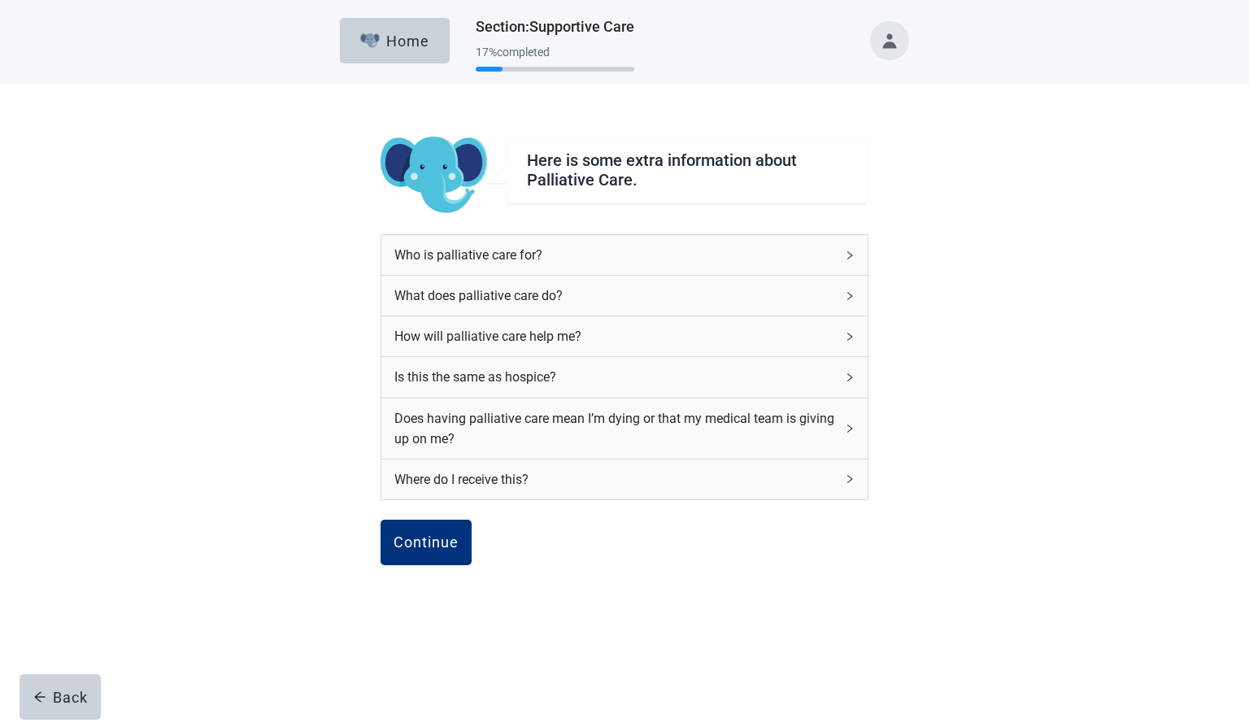
click at [833, 370] on div "Is this the same as hospice?" at bounding box center [614, 377] width 441 height 20
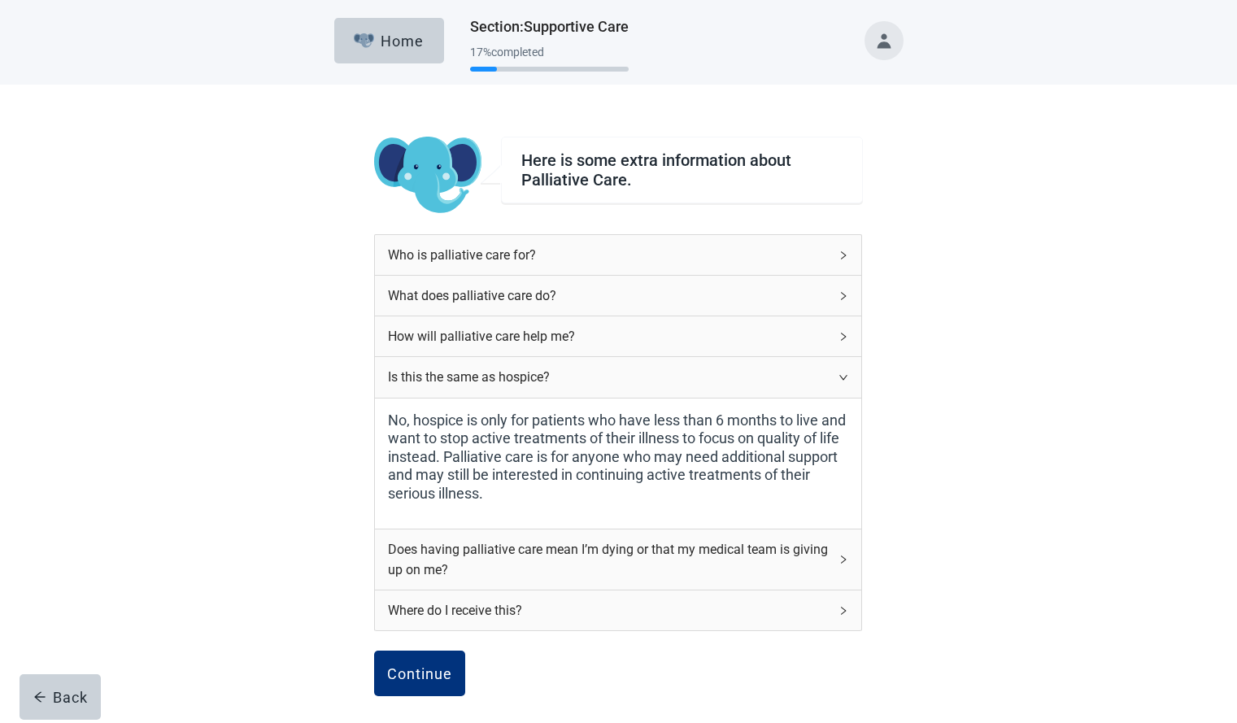
click at [787, 543] on div "Does having palliative care mean I’m dying or that my medical team is giving up…" at bounding box center [608, 559] width 441 height 41
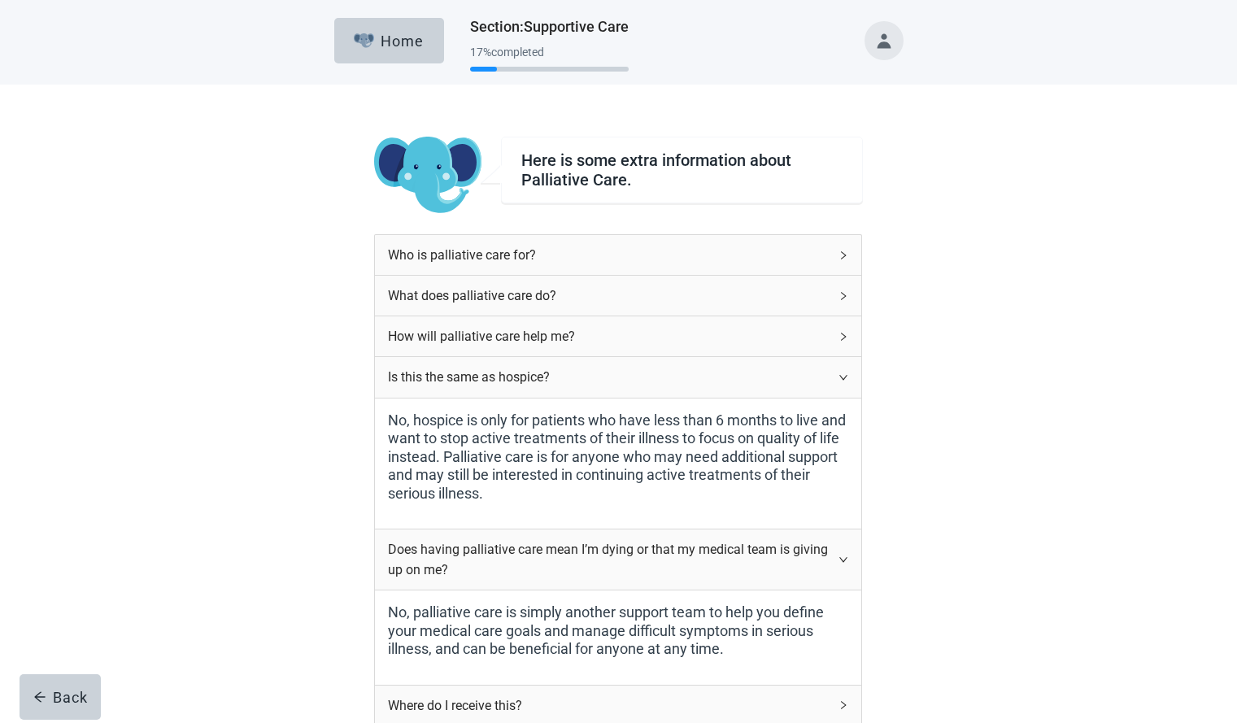
click at [787, 543] on div "Does having palliative care mean I’m dying or that my medical team is giving up…" at bounding box center [608, 559] width 441 height 41
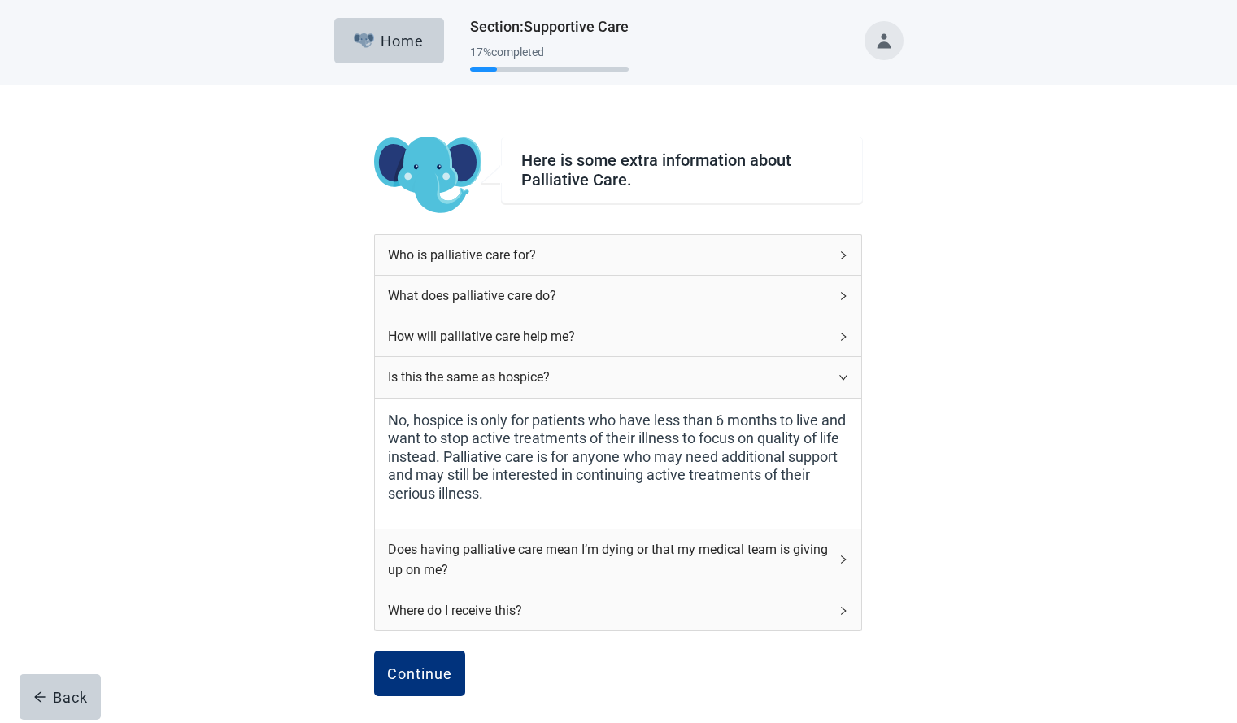
click at [801, 617] on div "Where do I receive this?" at bounding box center [608, 610] width 441 height 20
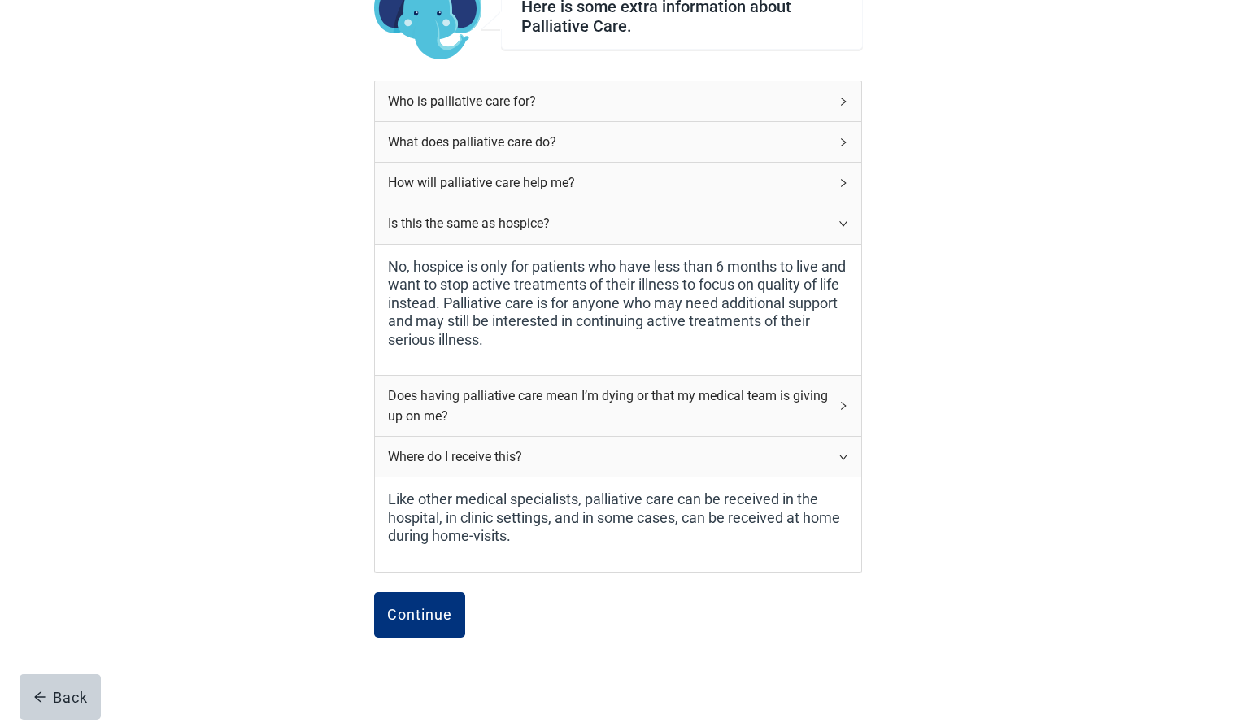
scroll to position [158, 0]
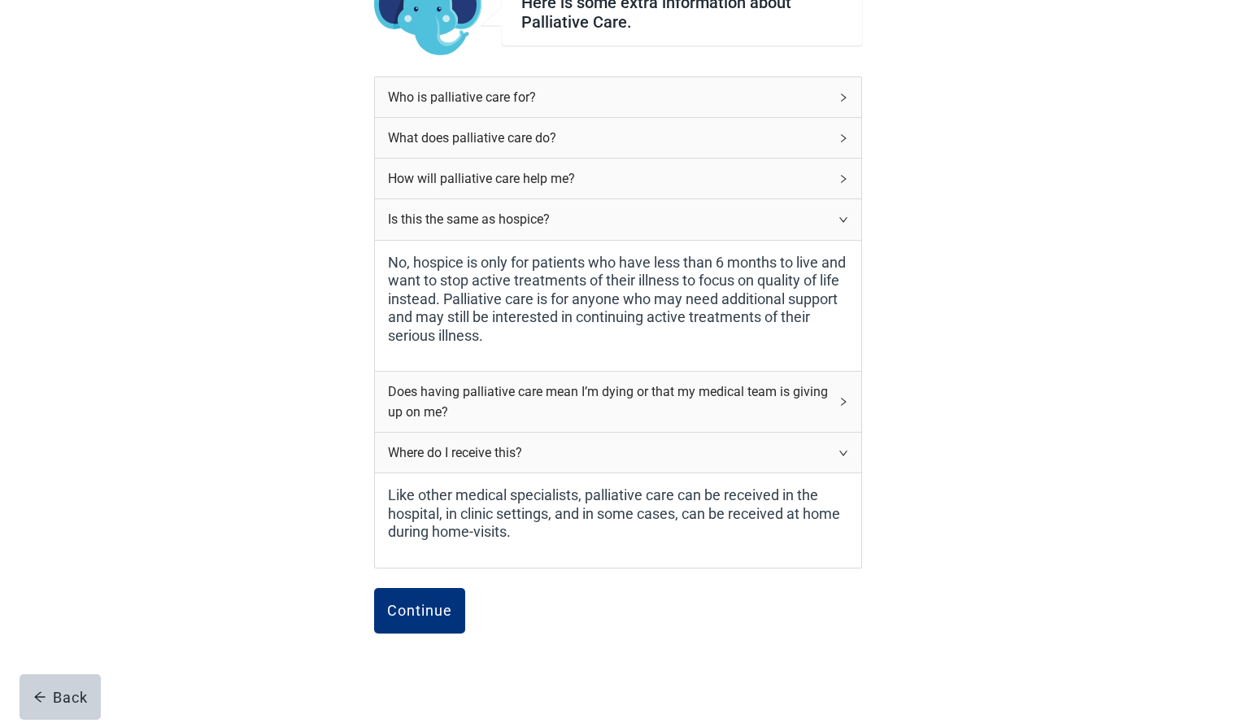
click at [847, 454] on icon "right" at bounding box center [844, 453] width 10 height 10
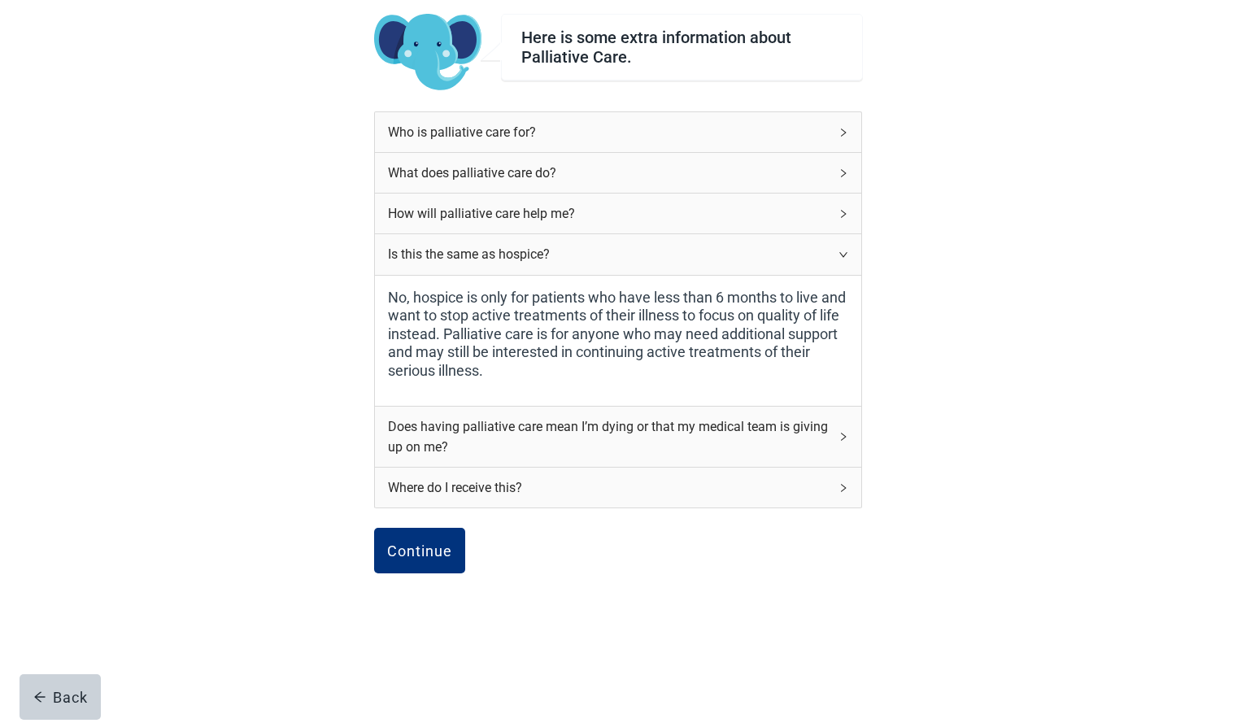
scroll to position [0, 0]
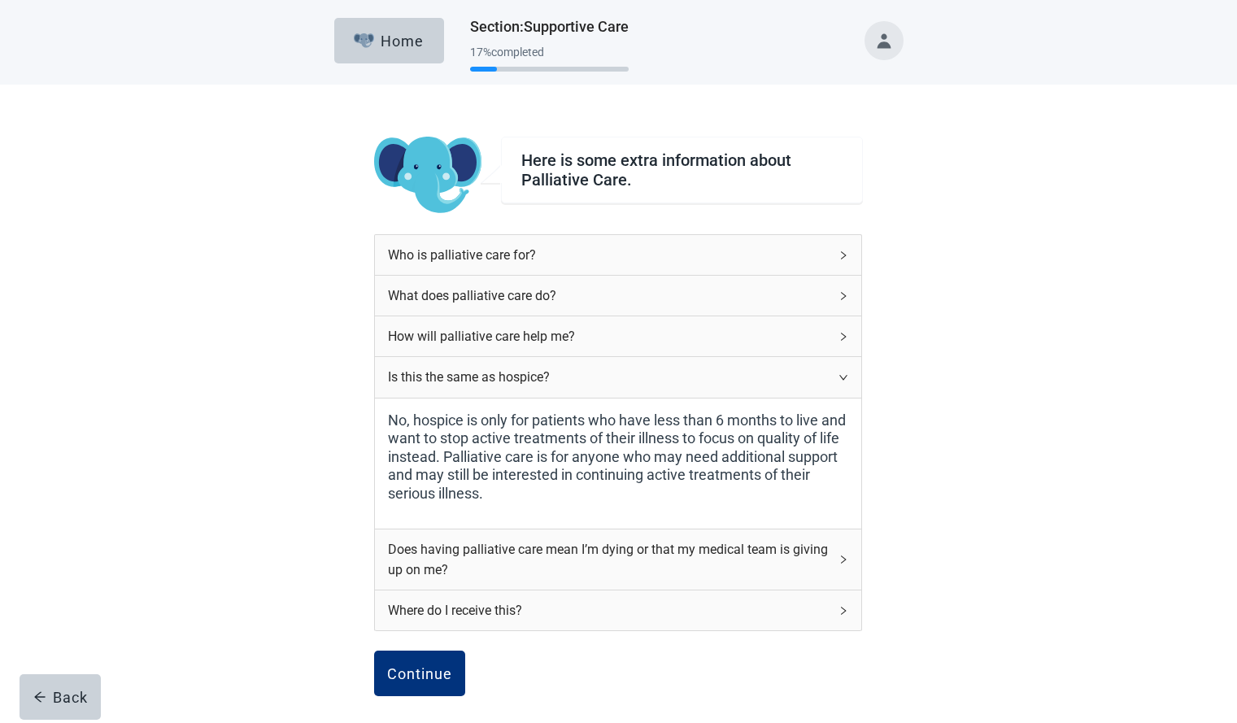
click at [895, 28] on button "Toggle account menu" at bounding box center [884, 40] width 39 height 39
click at [836, 170] on span "Get Help" at bounding box center [852, 170] width 50 height 15
click at [878, 48] on button "Toggle account menu" at bounding box center [884, 40] width 39 height 39
click at [869, 211] on span "Logout" at bounding box center [850, 216] width 41 height 15
